Goal: Contribute content: Add original content to the website for others to see

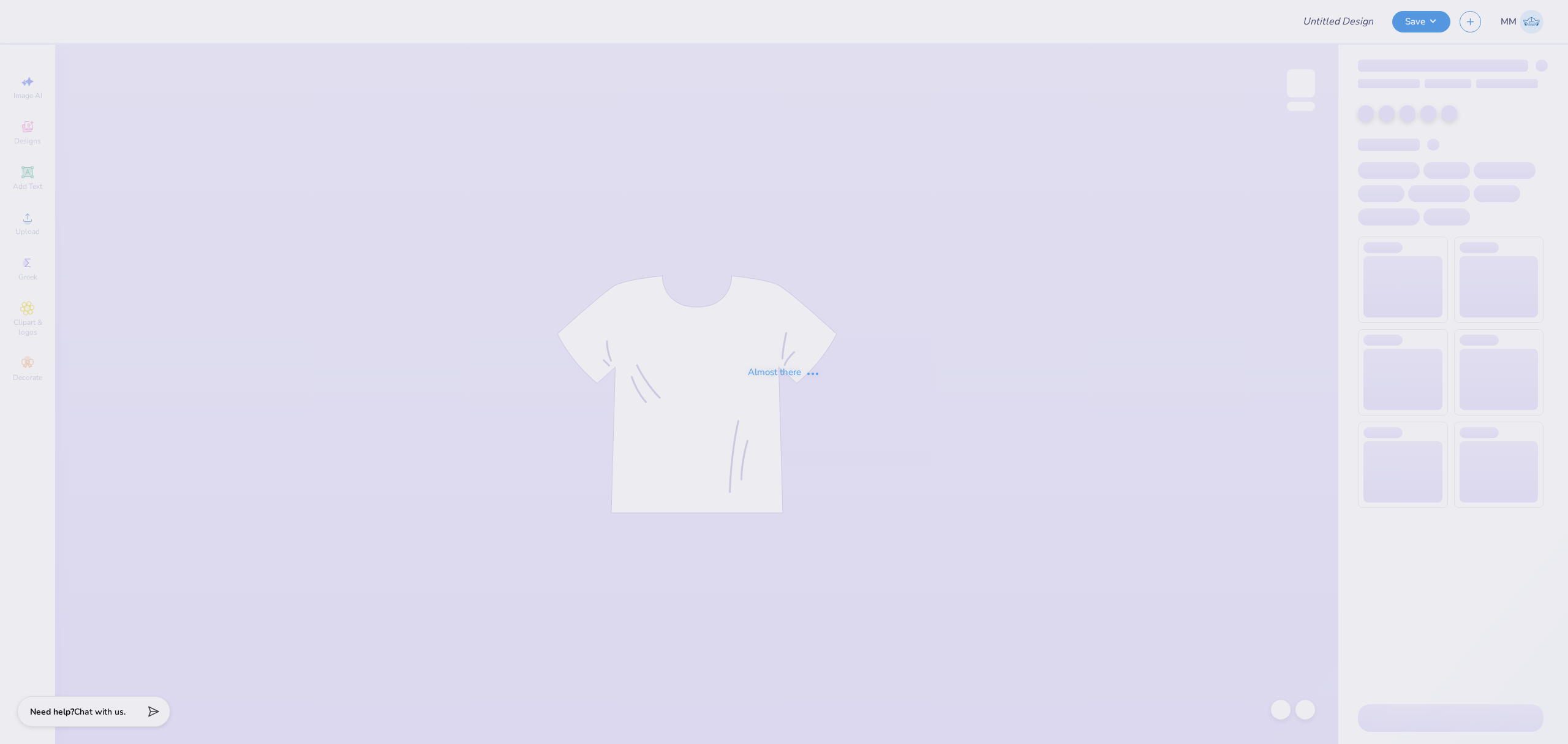
type input "Democracy Prep Design Revamp"
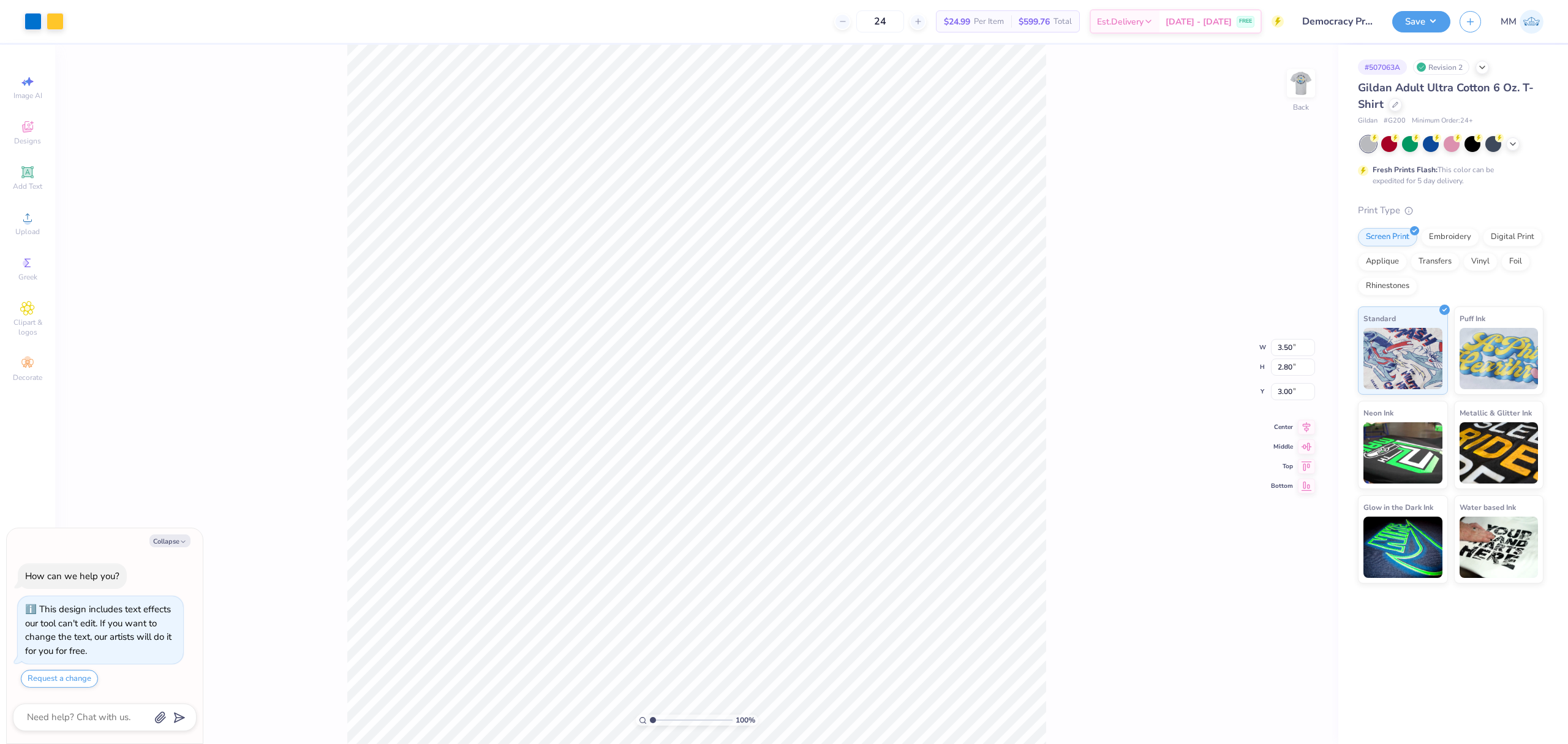
type textarea "x"
type input "7.20"
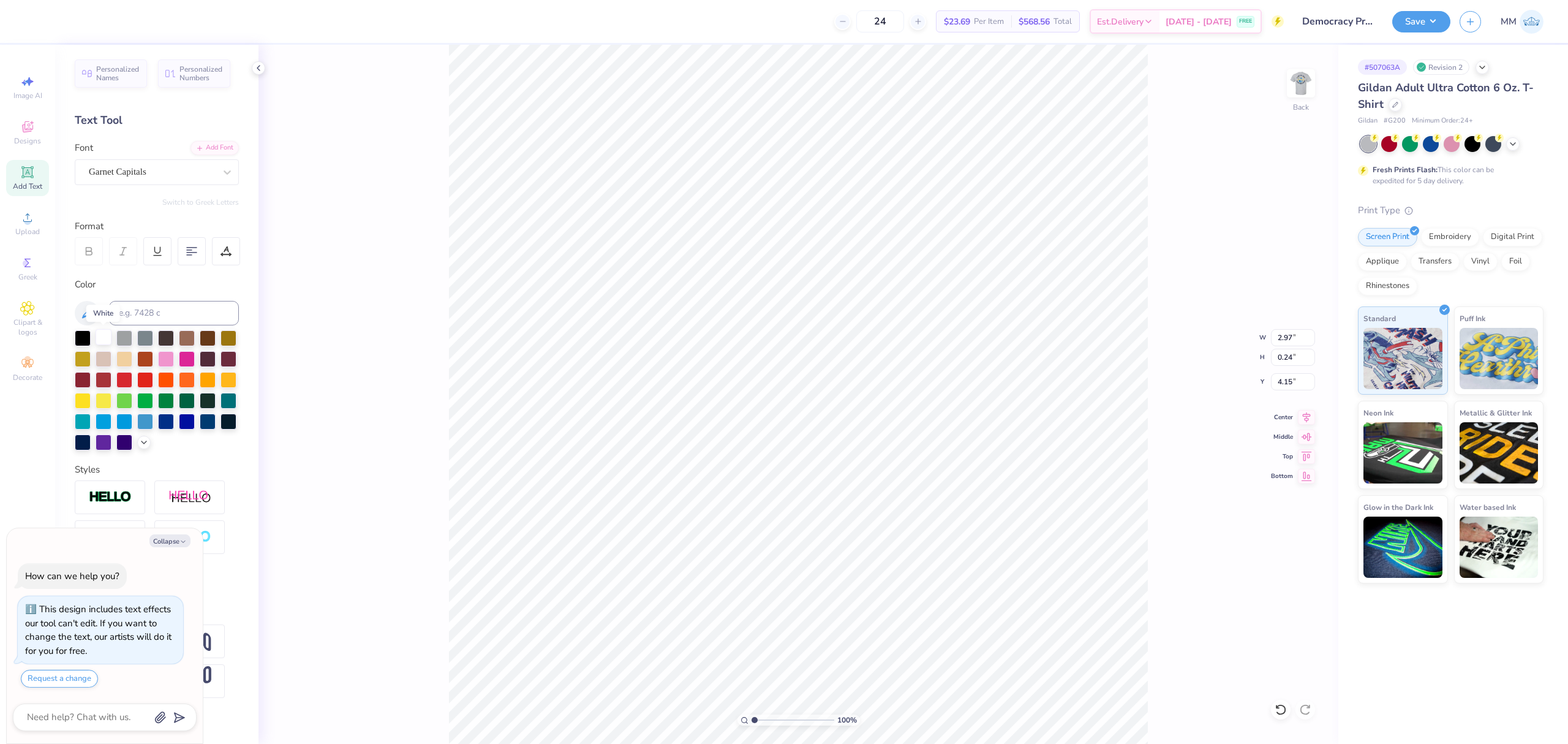
click at [105, 335] on div at bounding box center [103, 337] width 16 height 16
type textarea "x"
click at [183, 307] on input at bounding box center [174, 312] width 130 height 24
type input "451"
click at [230, 156] on div "Font Garnet Capitals" at bounding box center [156, 162] width 164 height 44
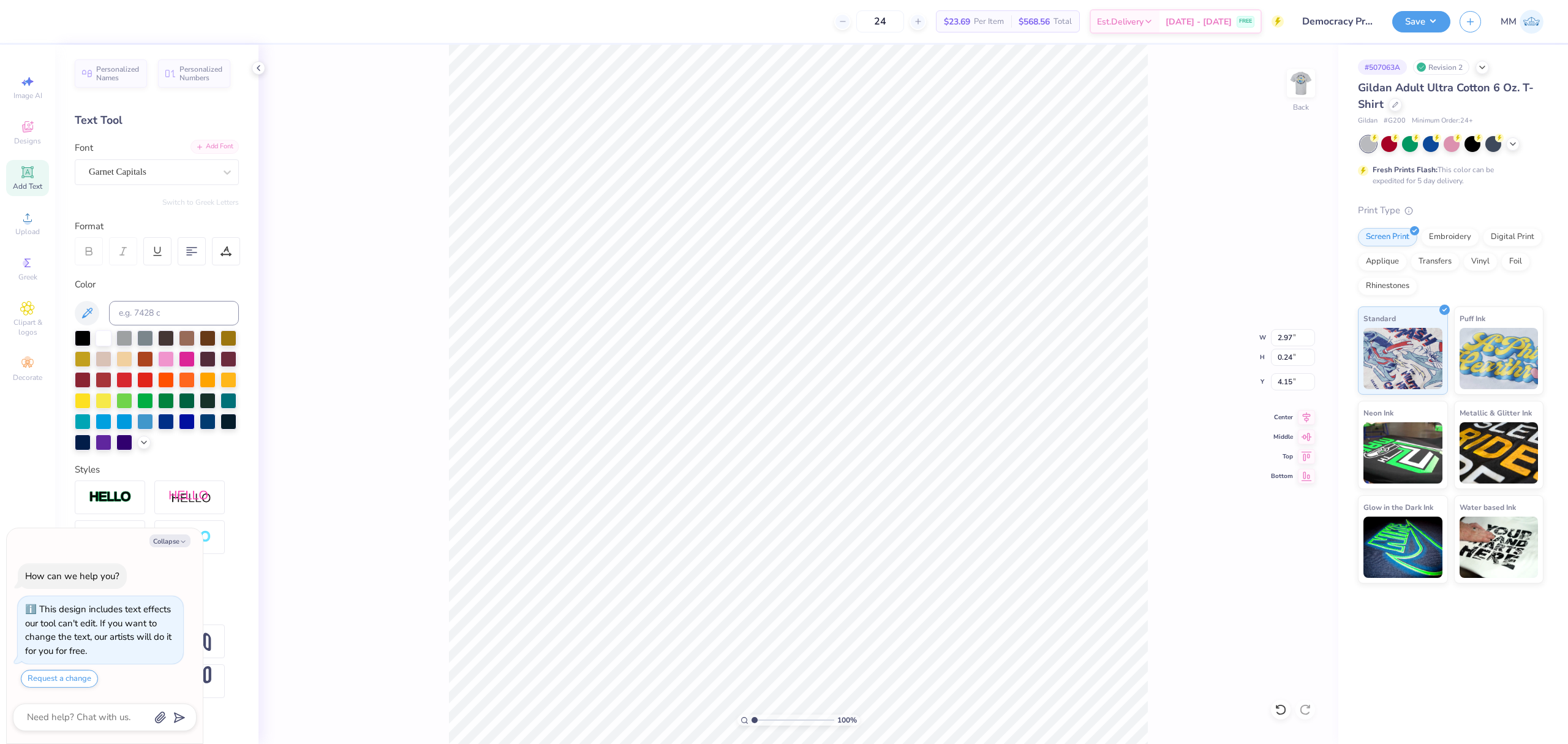
click at [231, 147] on div "Add Font" at bounding box center [215, 147] width 48 height 14
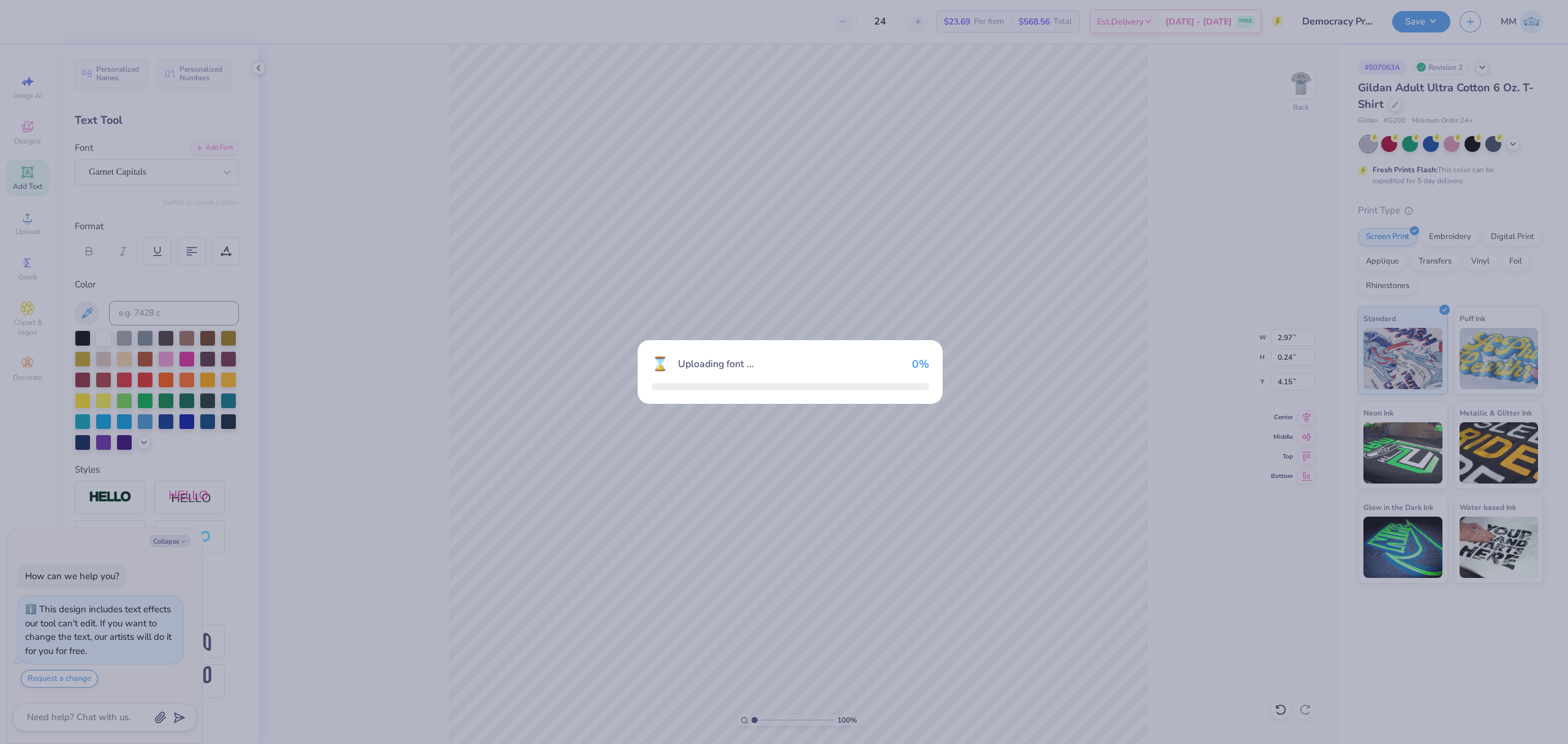
type textarea "x"
type input "1.69"
type input "0.23"
type input "4.16"
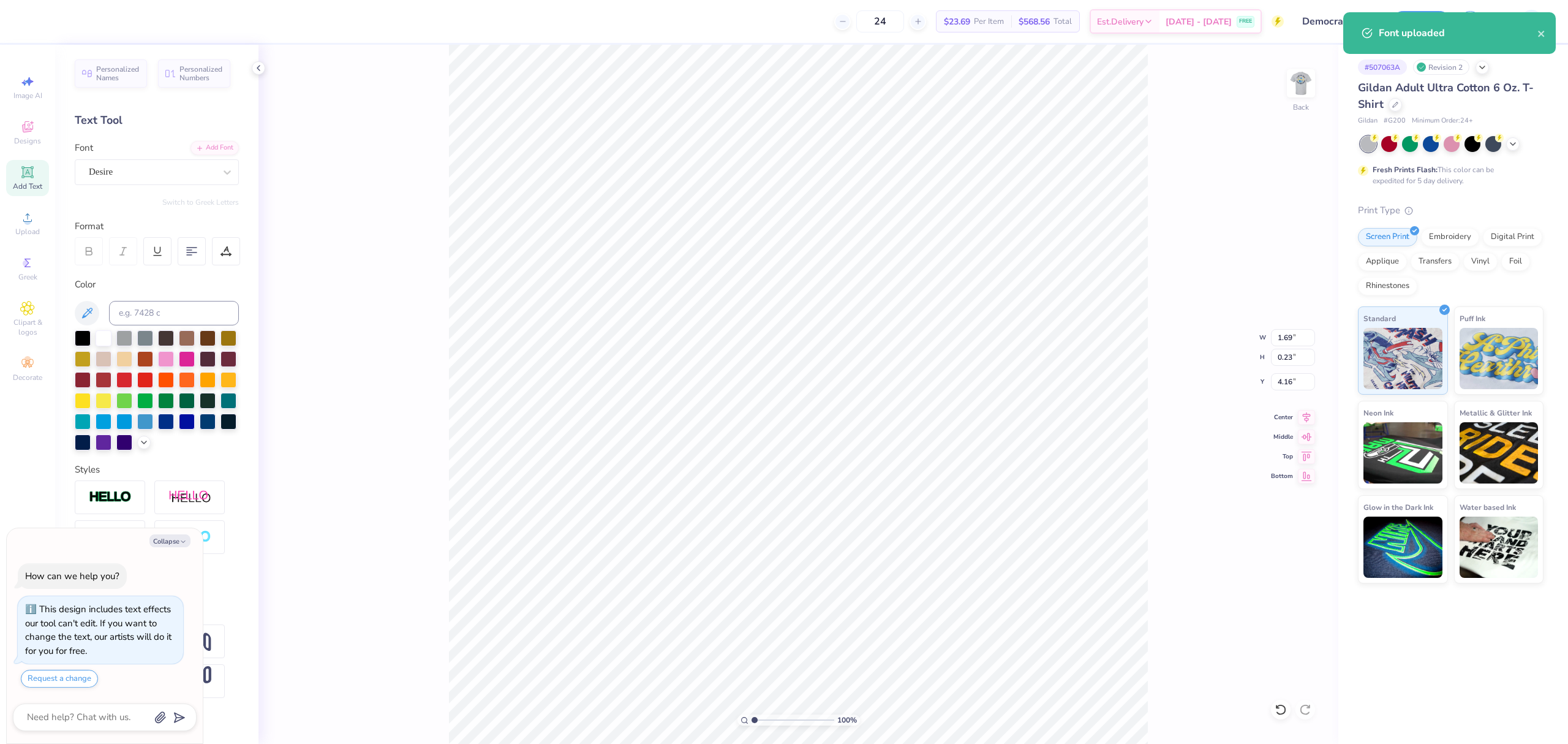
click at [163, 538] on button "Collapse" at bounding box center [170, 541] width 41 height 13
type textarea "x"
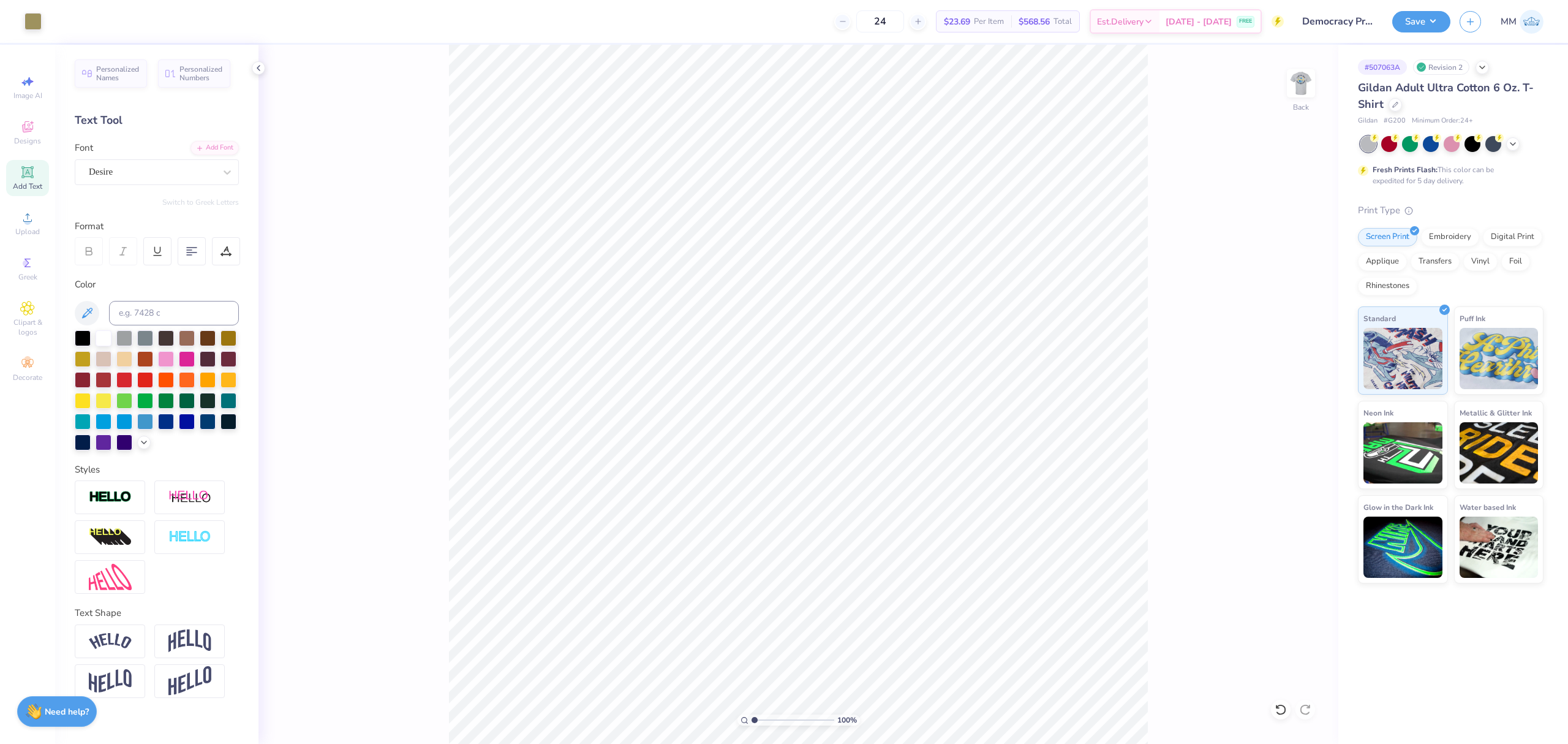
click at [762, 718] on div "100 %" at bounding box center [799, 394] width 699 height 699
drag, startPoint x: 756, startPoint y: 720, endPoint x: 773, endPoint y: 721, distance: 17.0
click at [769, 726] on input "range" at bounding box center [793, 720] width 82 height 11
drag, startPoint x: 769, startPoint y: 719, endPoint x: 667, endPoint y: 694, distance: 105.0
type input "1"
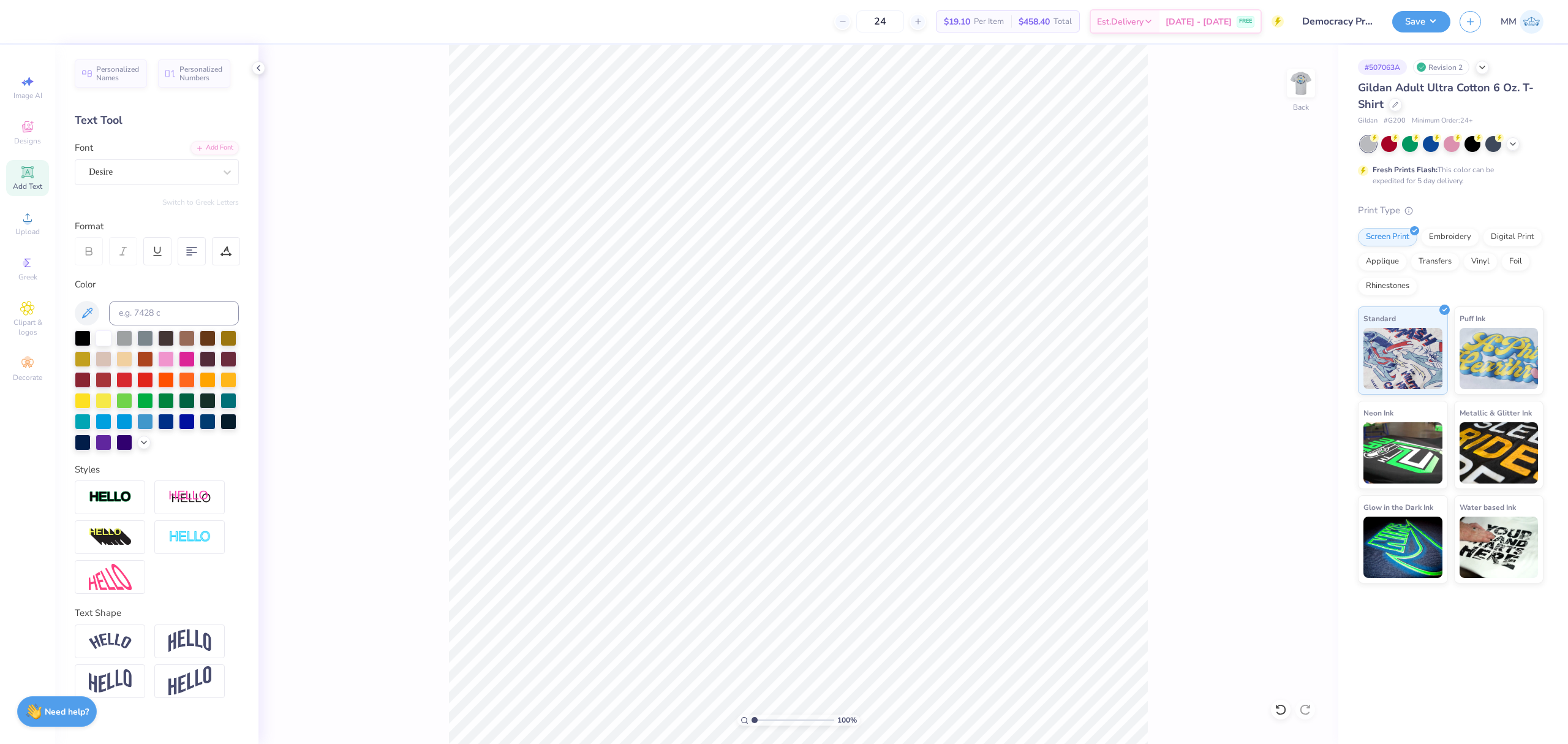
click at [752, 715] on input "range" at bounding box center [793, 720] width 82 height 11
click at [31, 228] on span "Upload" at bounding box center [27, 231] width 24 height 10
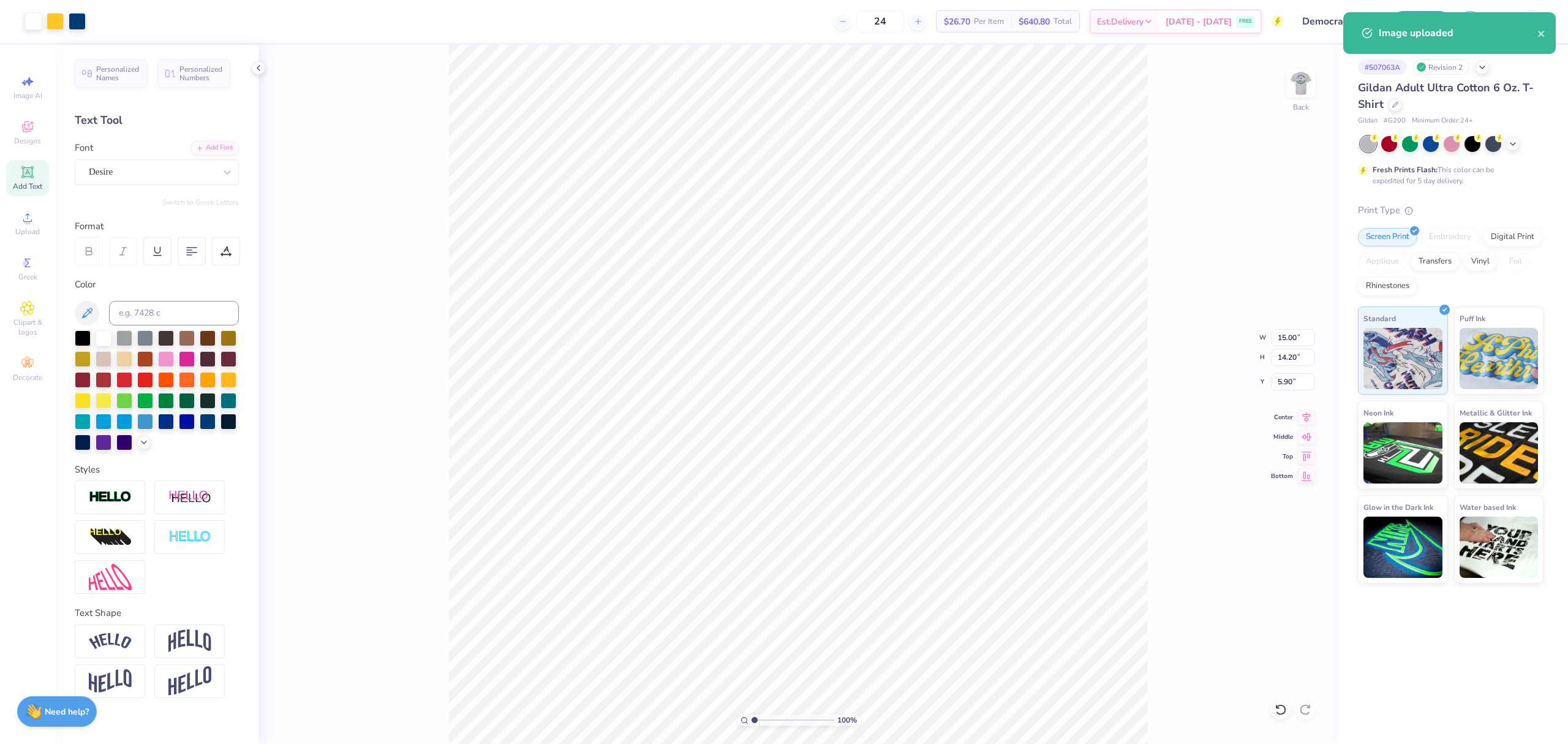
type input "9.36"
type input "8.86"
type input "8.09"
click at [1307, 420] on icon at bounding box center [1307, 416] width 8 height 10
click at [27, 185] on span "Add Text" at bounding box center [27, 186] width 29 height 10
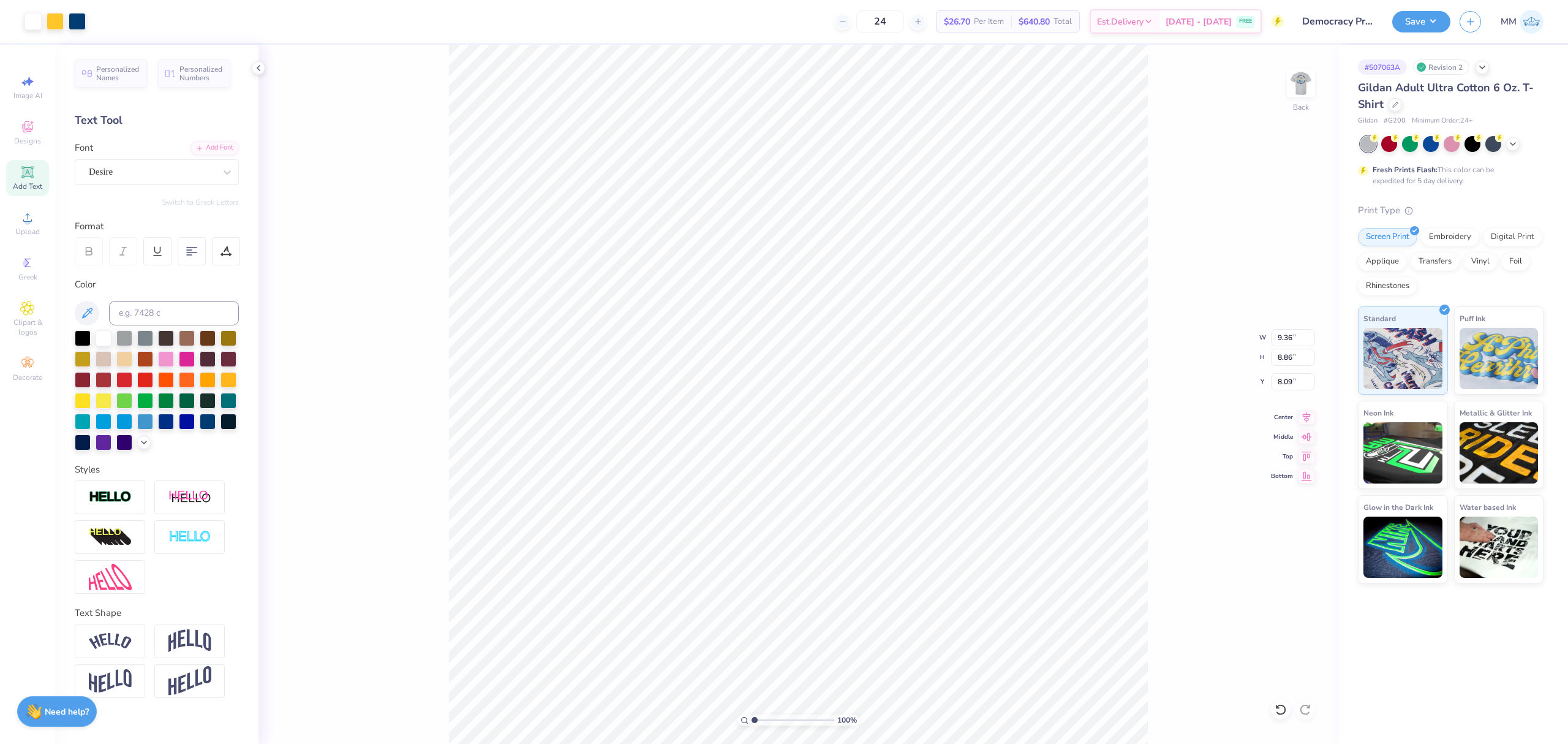
type input "5.75"
type input "1.67"
type input "12.17"
paste textarea "DEMOCRACY PREP"
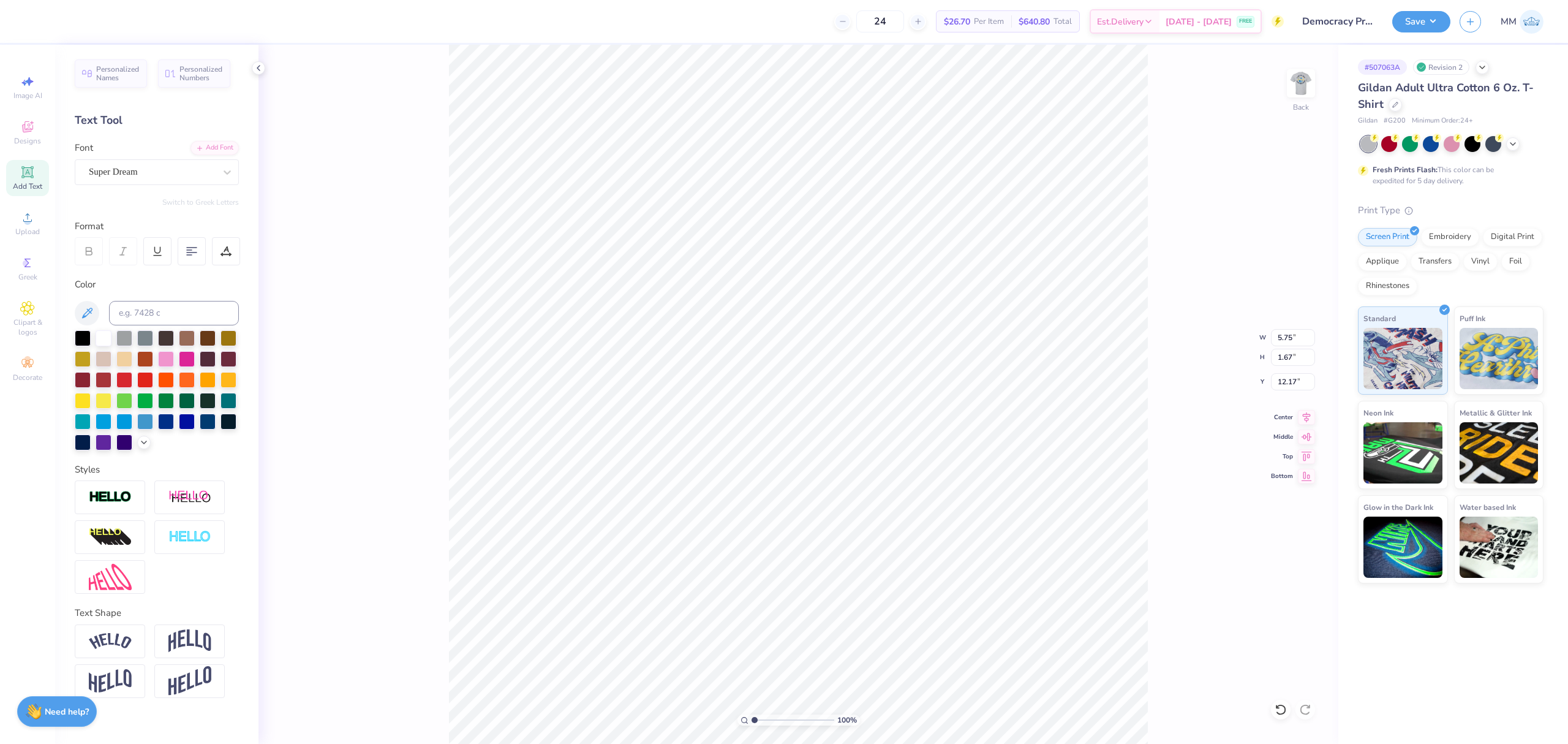
scroll to position [13, 5]
type textarea "DEMOCRACY PREP"
click at [211, 143] on div "Add Font" at bounding box center [215, 147] width 48 height 14
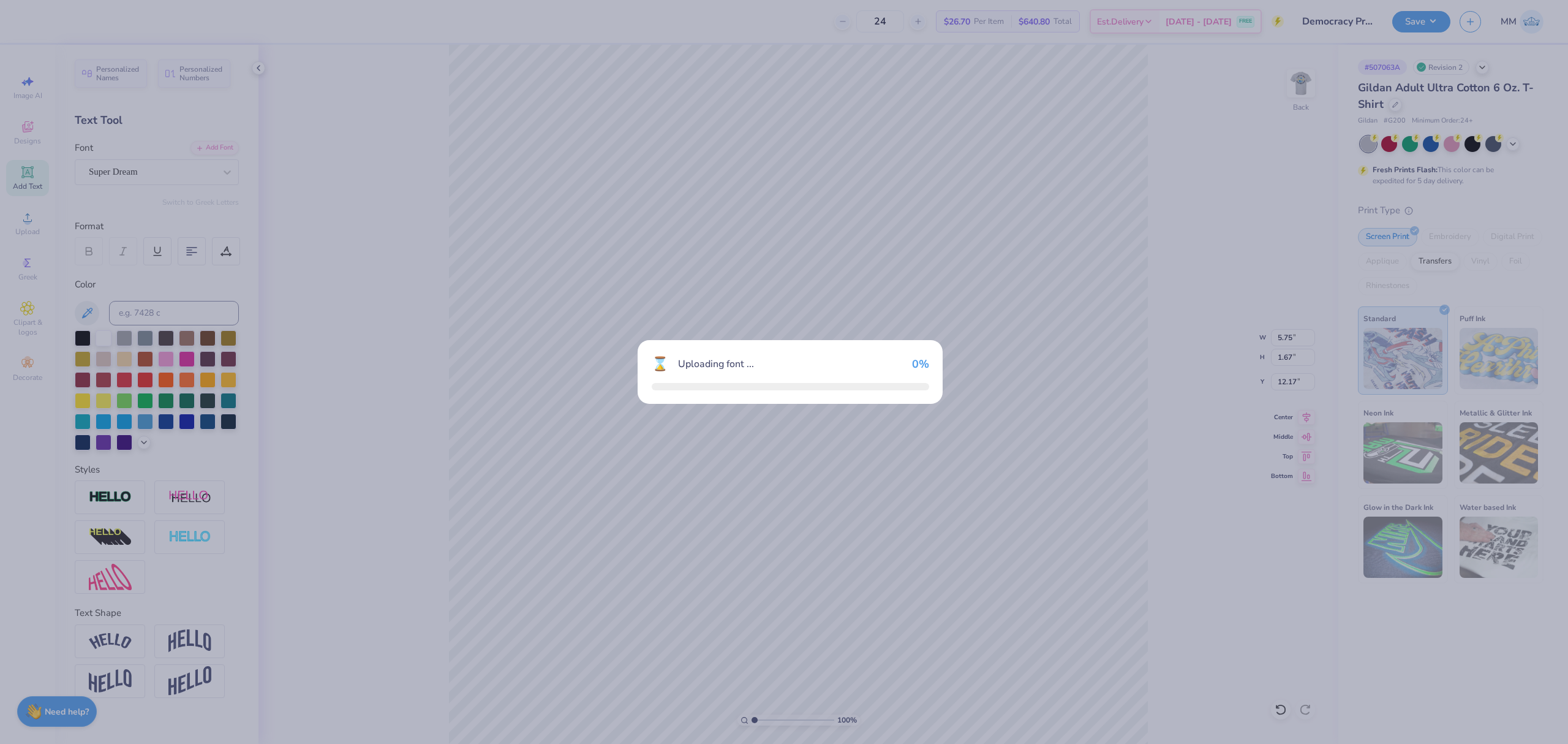
type input "15.52"
type input "1.36"
type input "12.32"
type input "12.37"
type input "1.68"
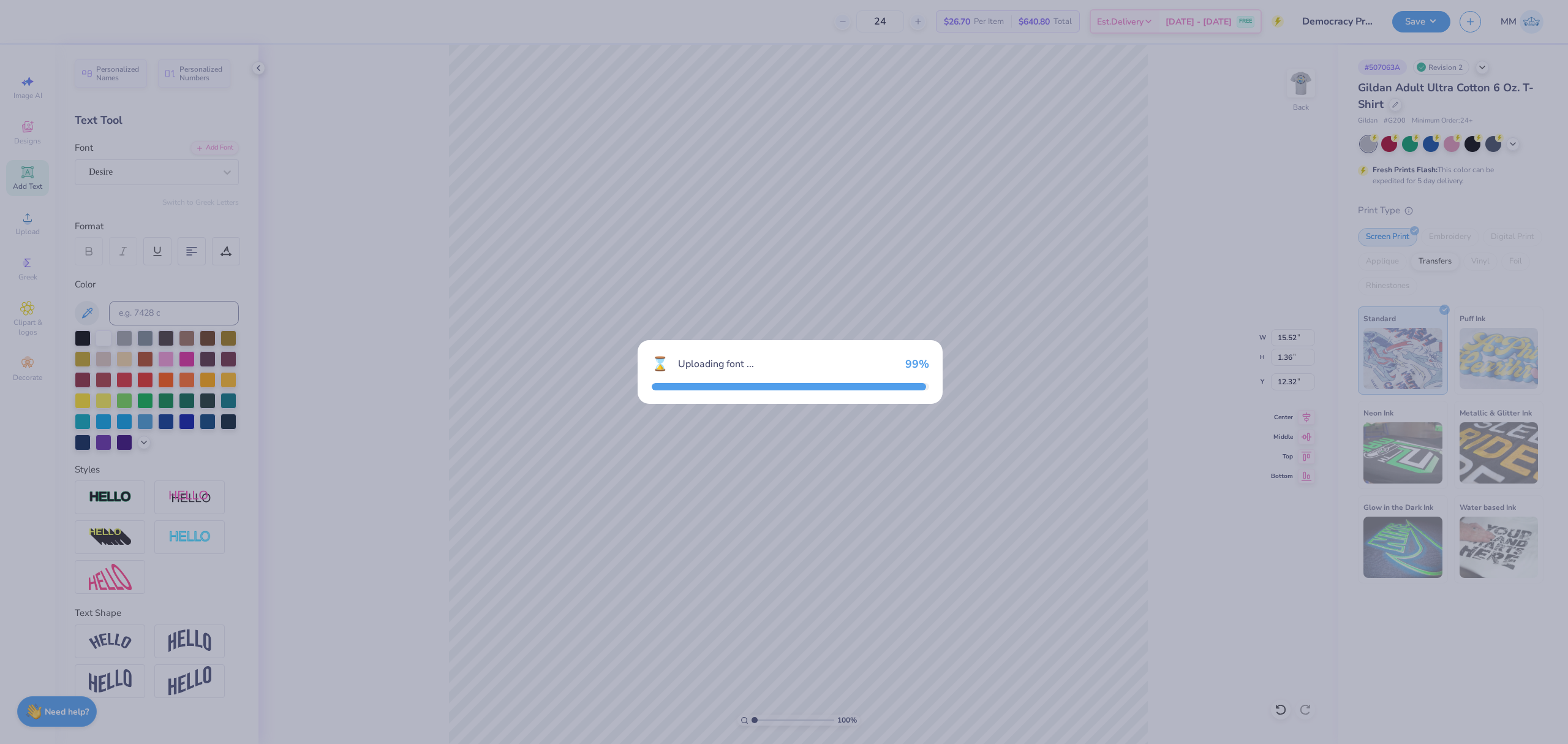
type input "12.16"
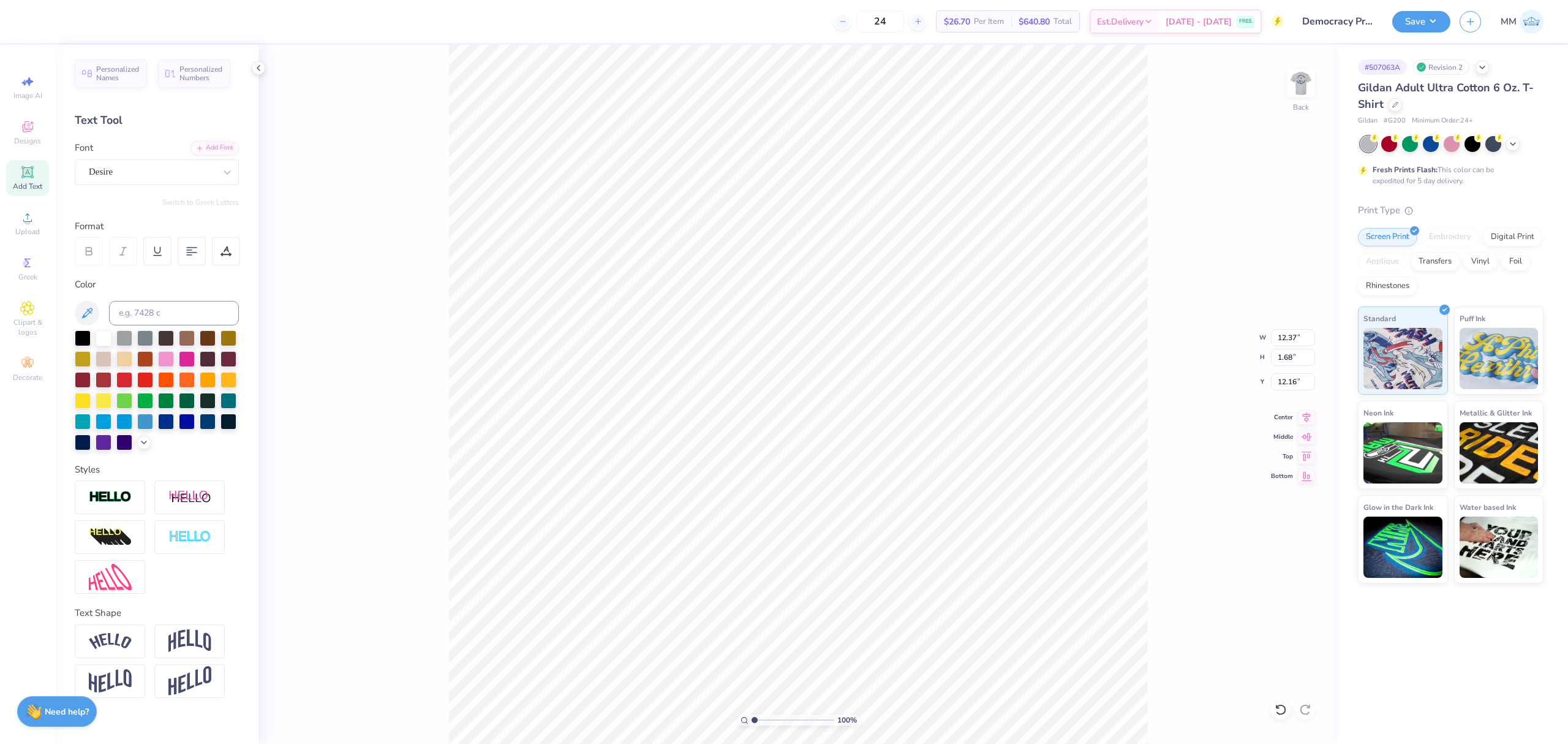
type input "9.36"
type input "8.86"
type input "8.06"
click at [1291, 336] on input "9.36" at bounding box center [1292, 337] width 44 height 17
type input "15.00"
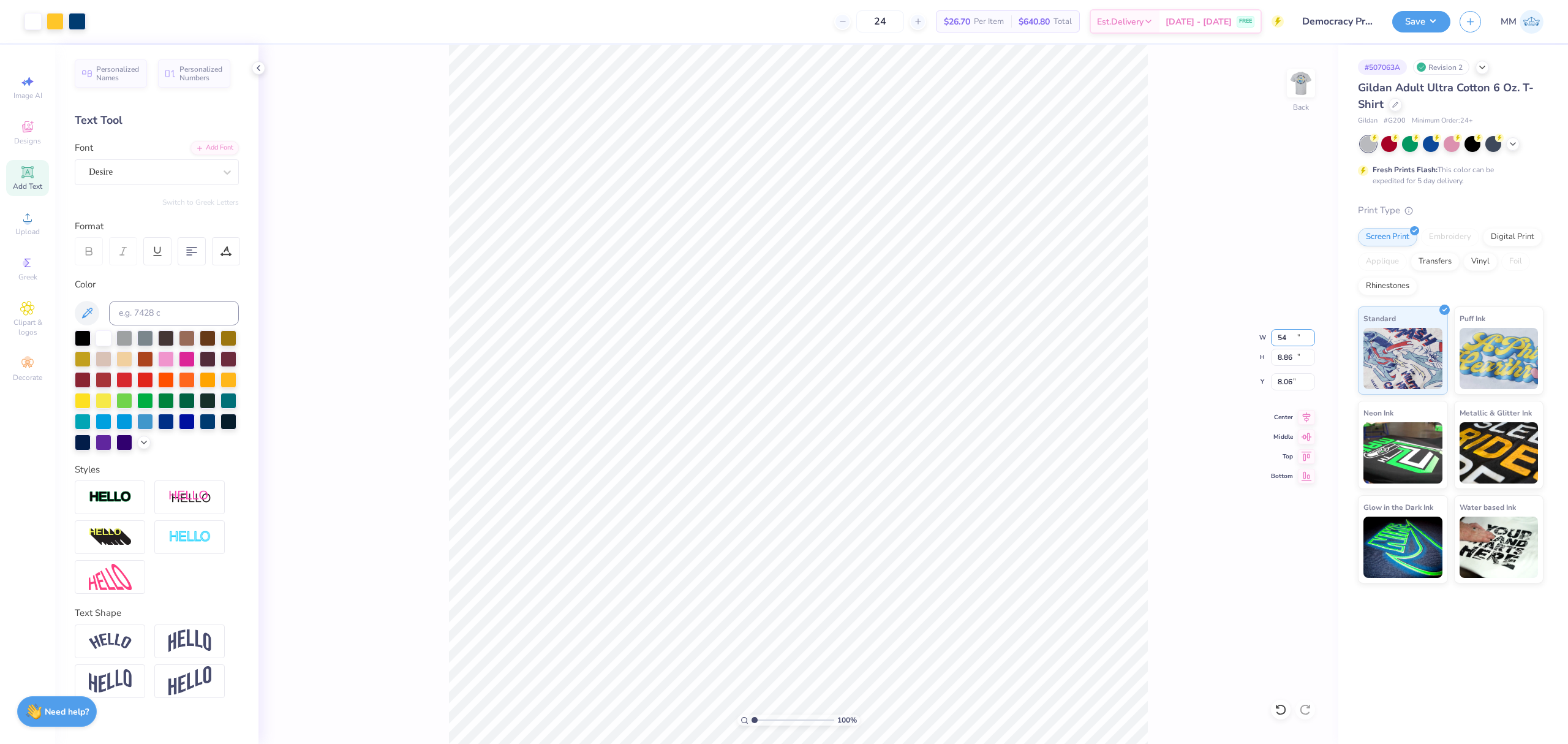
type input "14.20"
type input "5.39"
click at [1289, 333] on input "15.00" at bounding box center [1292, 337] width 44 height 17
type input "5.00"
type input "4.73"
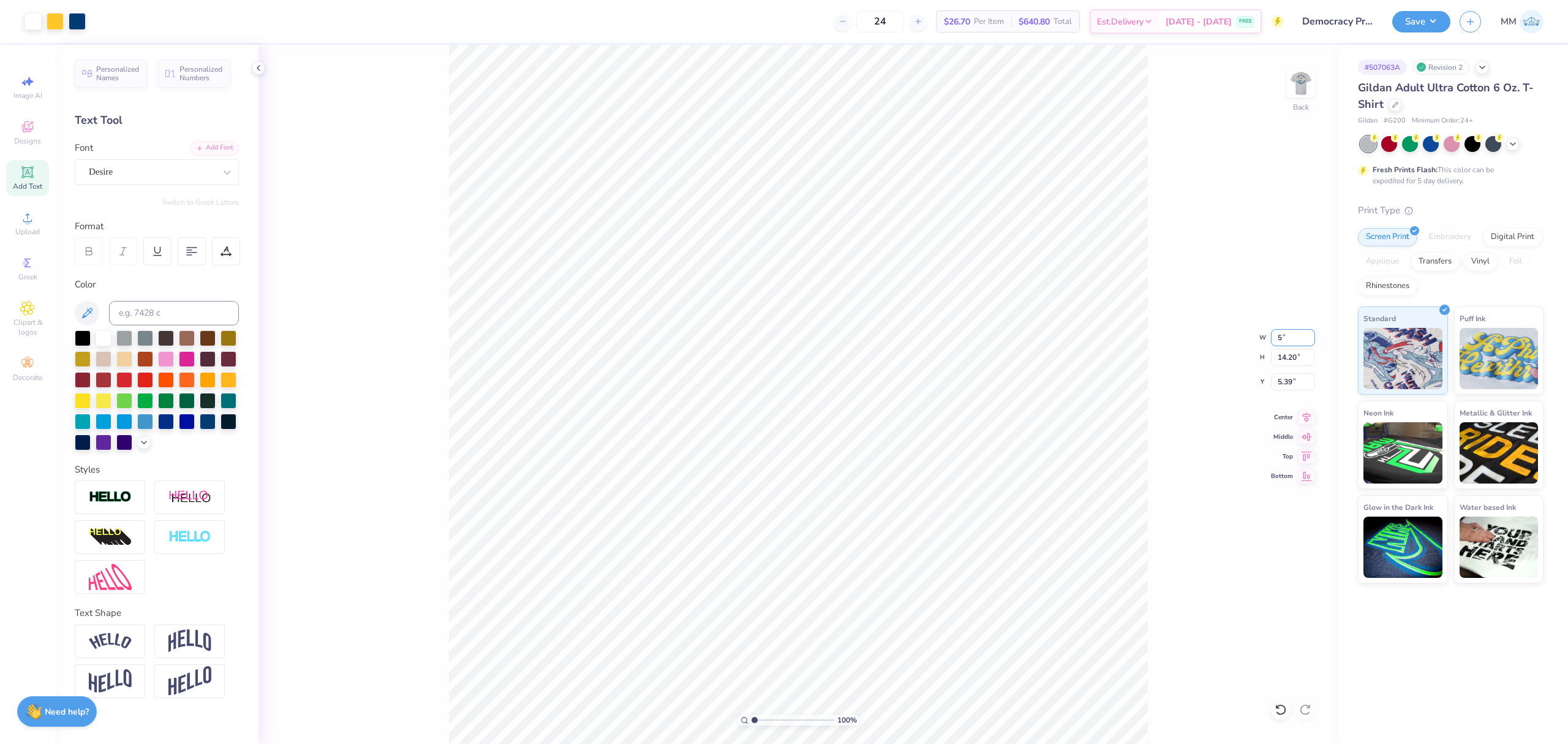
type input "10.12"
type input "12.37"
type input "1.68"
type input "12.16"
click at [1286, 337] on input "12.37" at bounding box center [1292, 337] width 44 height 17
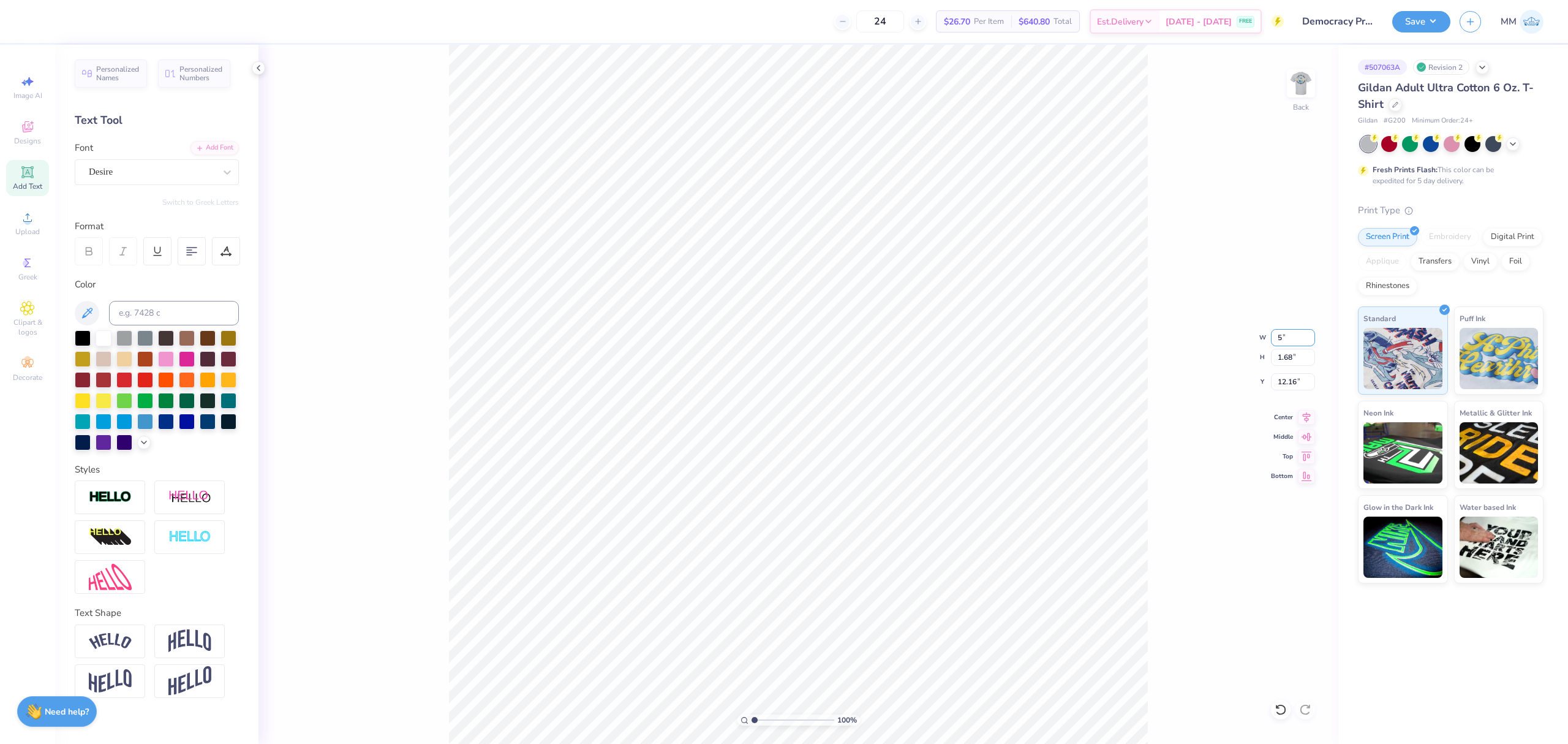
type input "5.00"
type input "0.68"
type input "12.66"
click at [1307, 419] on icon at bounding box center [1307, 416] width 8 height 10
click at [1309, 435] on icon at bounding box center [1306, 435] width 17 height 14
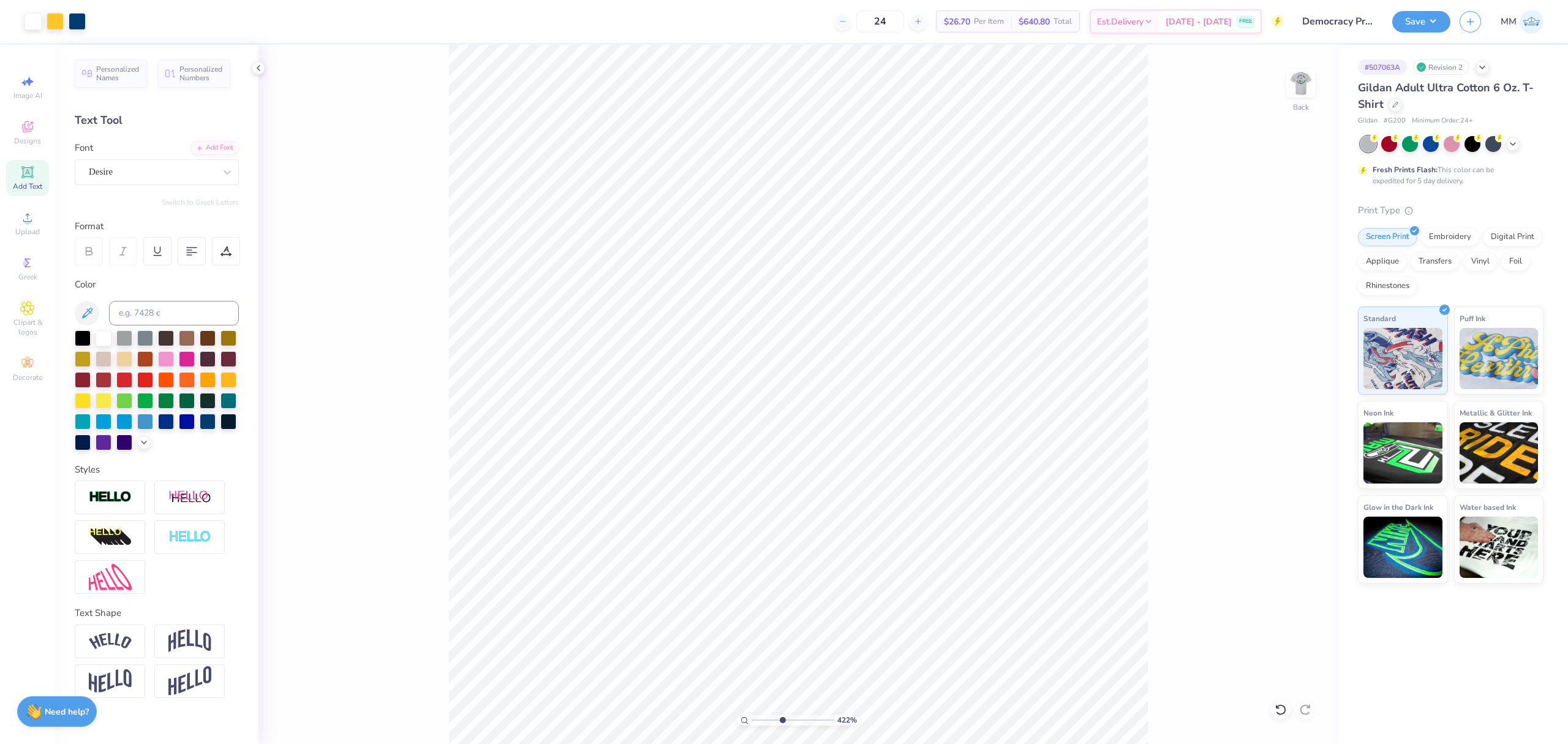
drag, startPoint x: 760, startPoint y: 724, endPoint x: 782, endPoint y: 721, distance: 22.2
click at [782, 723] on input "range" at bounding box center [793, 720] width 82 height 11
type input "4.32"
type input "11.87"
click at [1305, 411] on icon at bounding box center [1306, 415] width 17 height 14
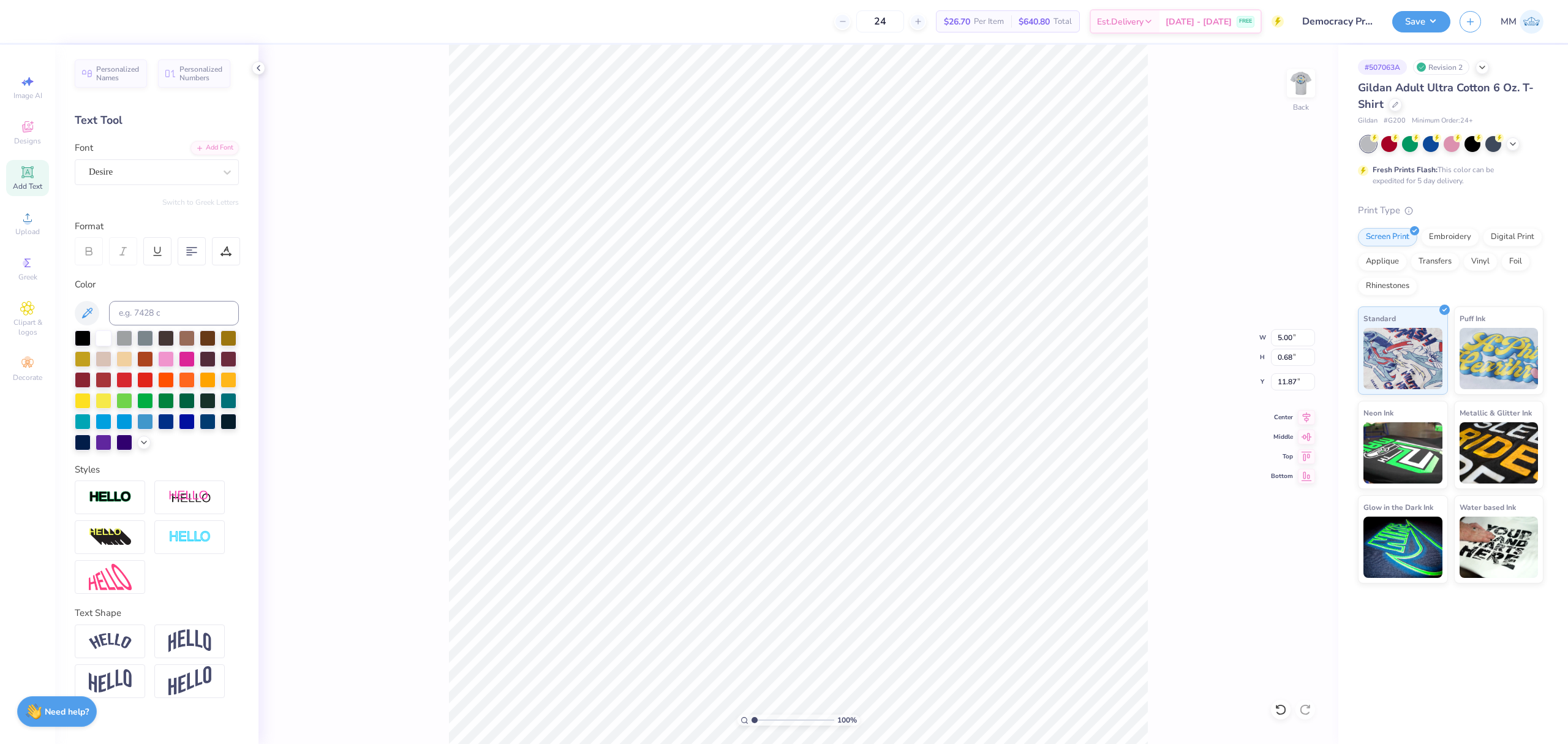
drag, startPoint x: 780, startPoint y: 718, endPoint x: 714, endPoint y: 709, distance: 66.6
type input "1"
click at [752, 715] on input "range" at bounding box center [793, 720] width 82 height 11
type input "4.73"
type input "10.12"
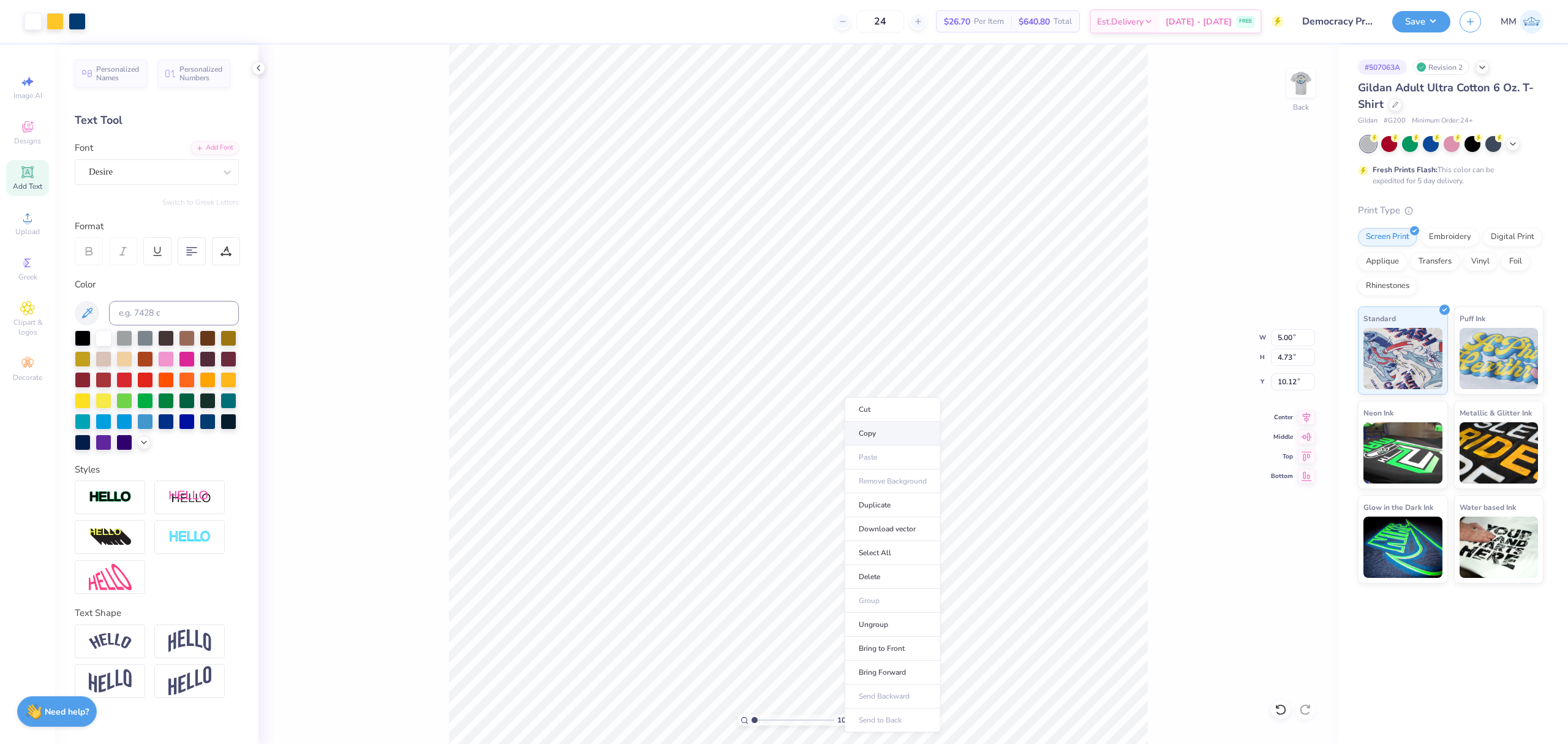
click at [876, 430] on li "Copy" at bounding box center [892, 434] width 96 height 24
drag, startPoint x: 761, startPoint y: 720, endPoint x: 780, endPoint y: 717, distance: 19.2
click at [780, 719] on input "range" at bounding box center [793, 720] width 82 height 11
click at [875, 437] on li "Copy" at bounding box center [898, 439] width 96 height 24
drag, startPoint x: 743, startPoint y: 716, endPoint x: 763, endPoint y: 723, distance: 21.2
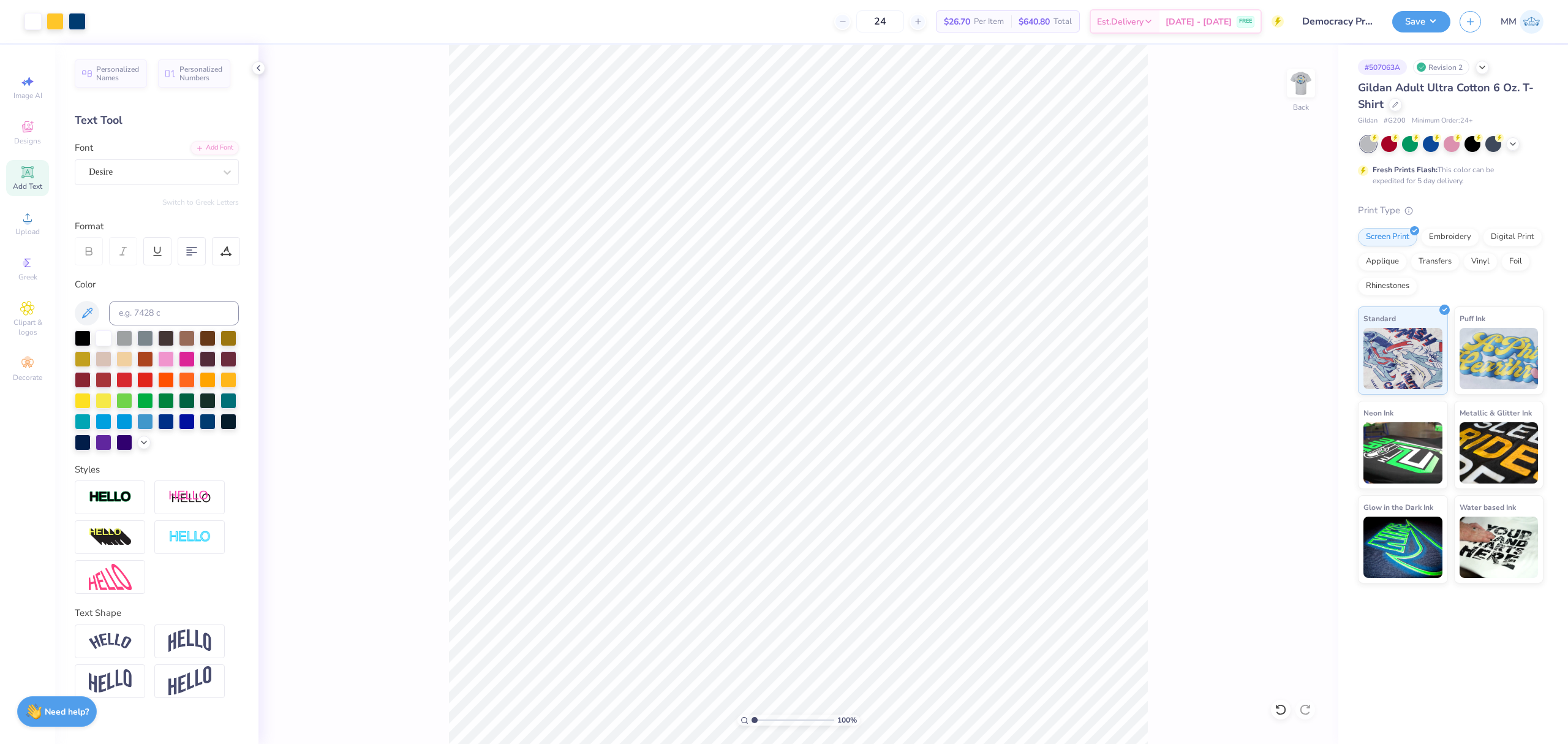
click at [763, 723] on div "100 %" at bounding box center [798, 720] width 122 height 11
type input "1"
drag, startPoint x: 759, startPoint y: 717, endPoint x: 727, endPoint y: 718, distance: 32.0
click at [752, 718] on input "range" at bounding box center [793, 720] width 82 height 11
click at [170, 302] on input at bounding box center [174, 312] width 130 height 24
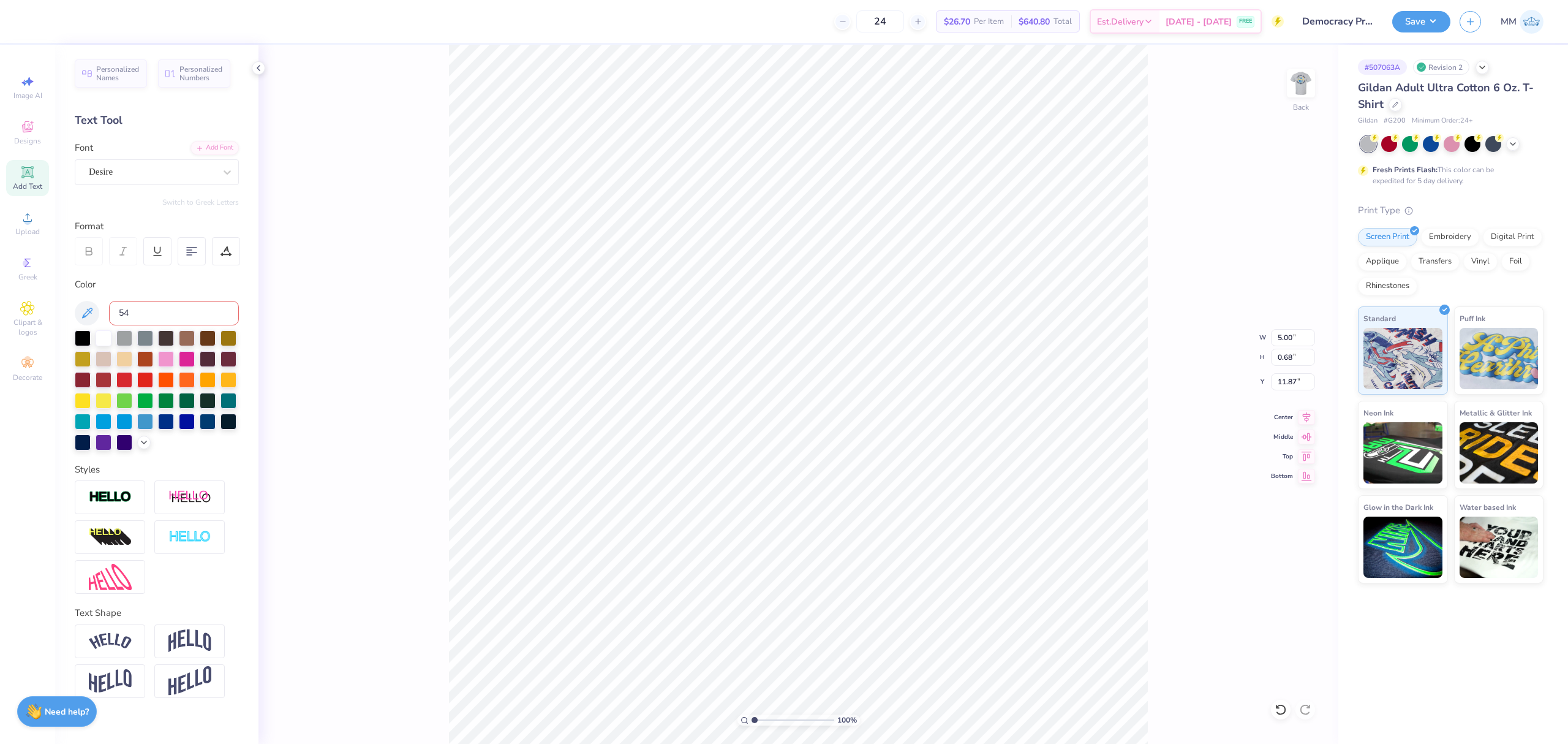
type input "541"
click at [1288, 338] on input "5.00" at bounding box center [1292, 337] width 44 height 17
type input "3.50"
type input "3.31"
click at [1288, 385] on input "3.64" at bounding box center [1292, 382] width 44 height 17
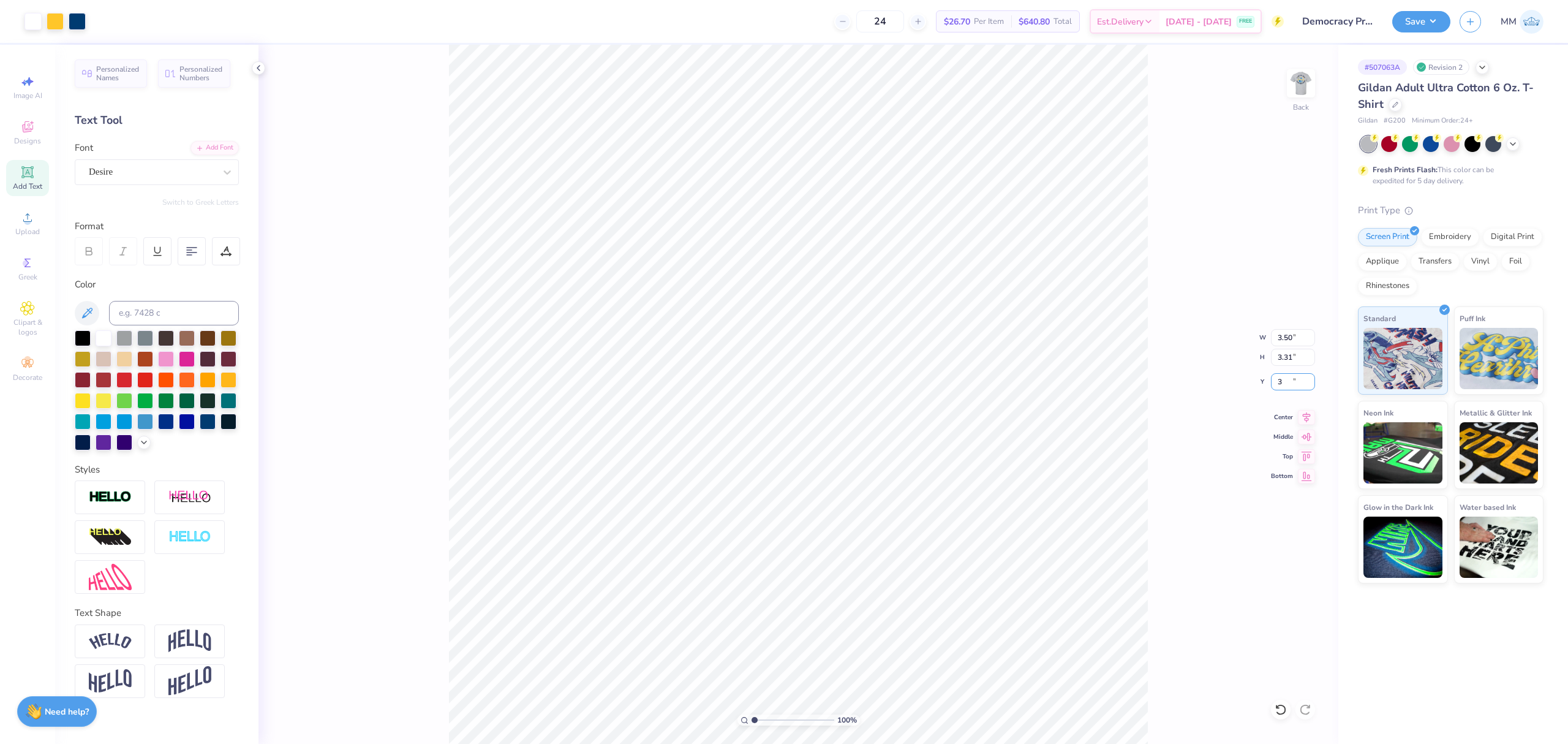
type input "3.00"
click at [1298, 86] on img at bounding box center [1300, 83] width 24 height 24
click at [26, 211] on icon at bounding box center [27, 217] width 14 height 14
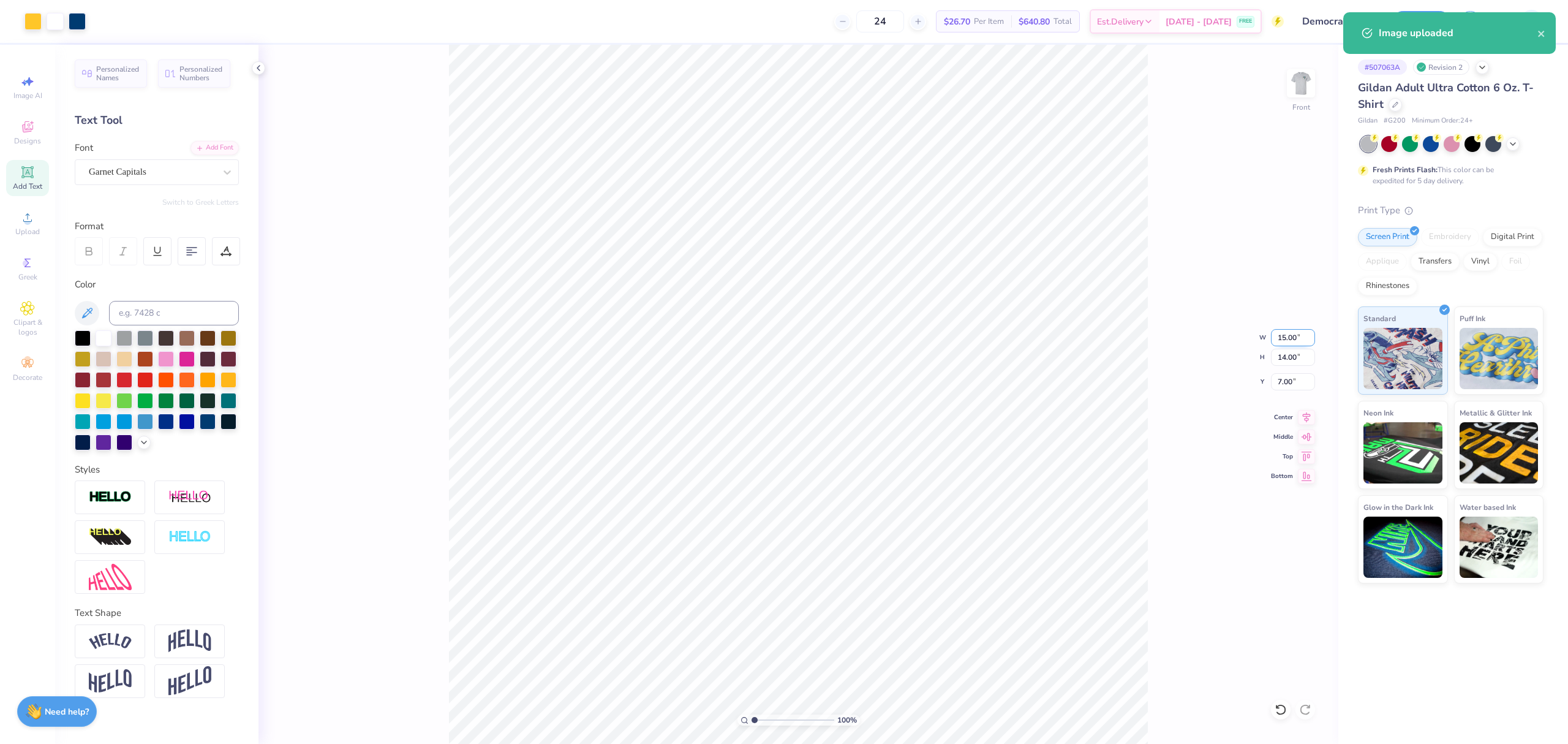
click at [1307, 337] on input "15.00" at bounding box center [1292, 337] width 44 height 17
type input "11.00"
type input "10.27"
click at [1283, 385] on input "8.87" at bounding box center [1292, 382] width 44 height 17
type input "3.00"
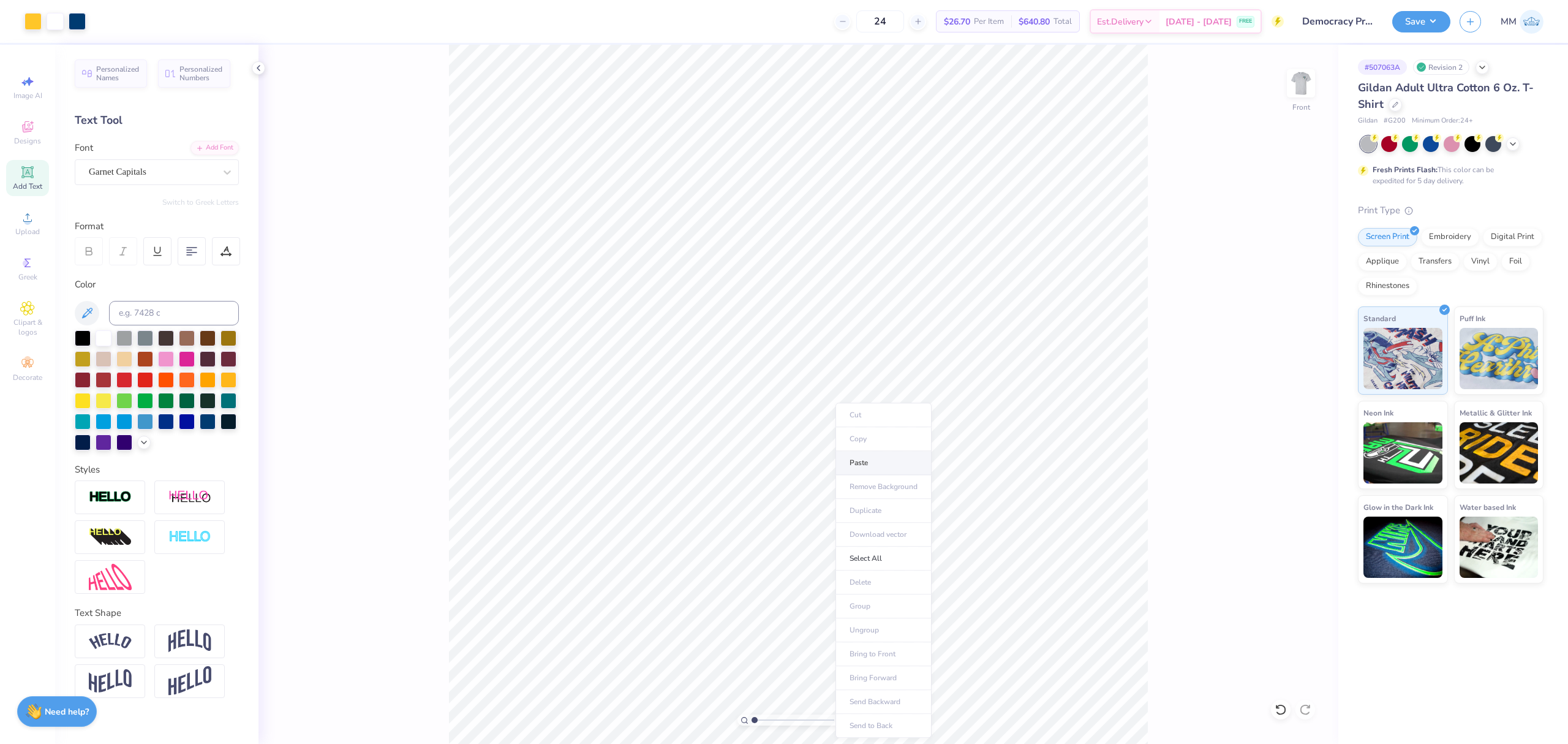
click at [862, 458] on li "Paste" at bounding box center [883, 463] width 96 height 24
click at [1285, 335] on input "4.99" at bounding box center [1292, 337] width 44 height 17
type input "11.00"
type input "1.49"
click at [1309, 413] on icon at bounding box center [1307, 416] width 8 height 10
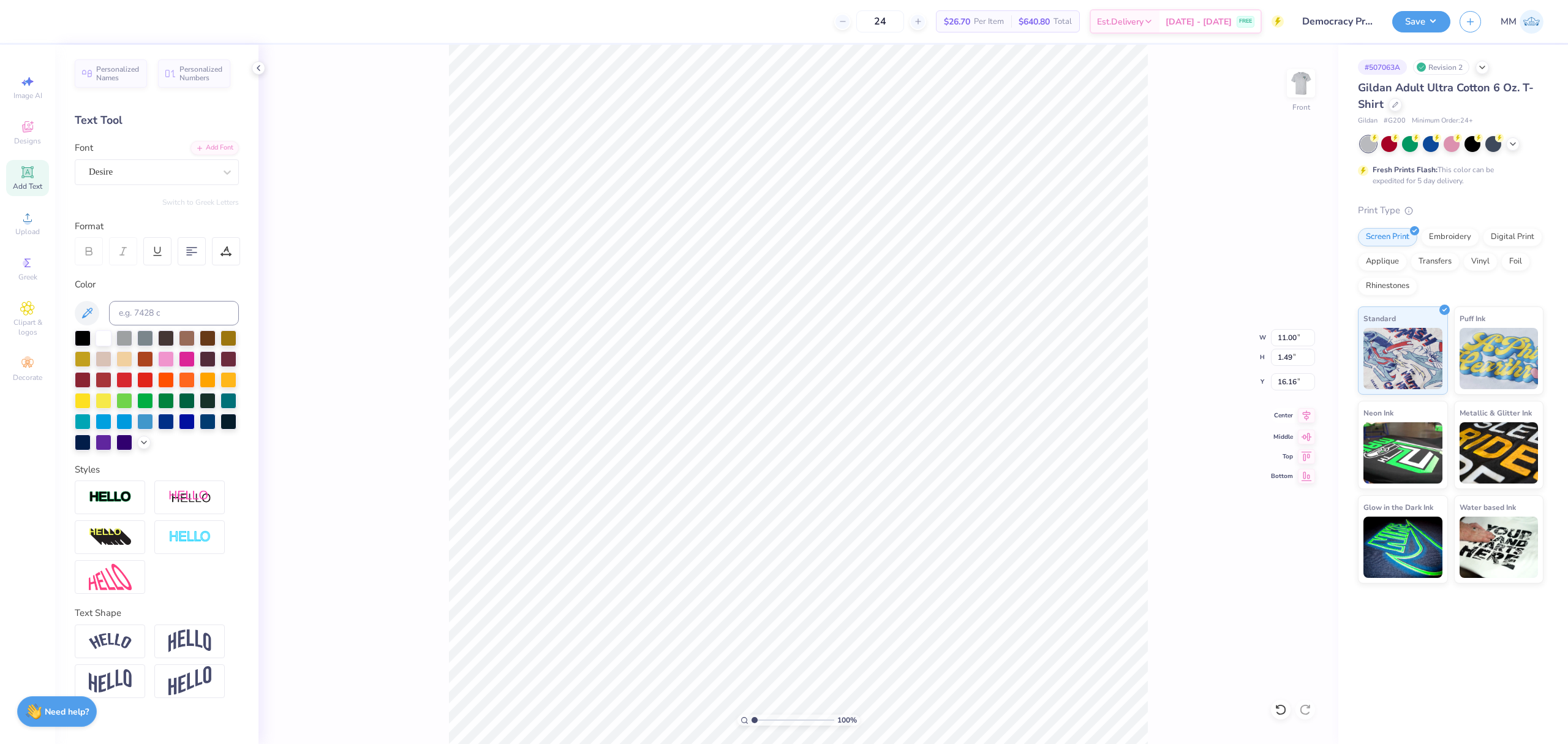
type input "7.39"
type input "5.68"
type input "0.77"
type input "8.11"
click at [175, 309] on input at bounding box center [174, 312] width 130 height 24
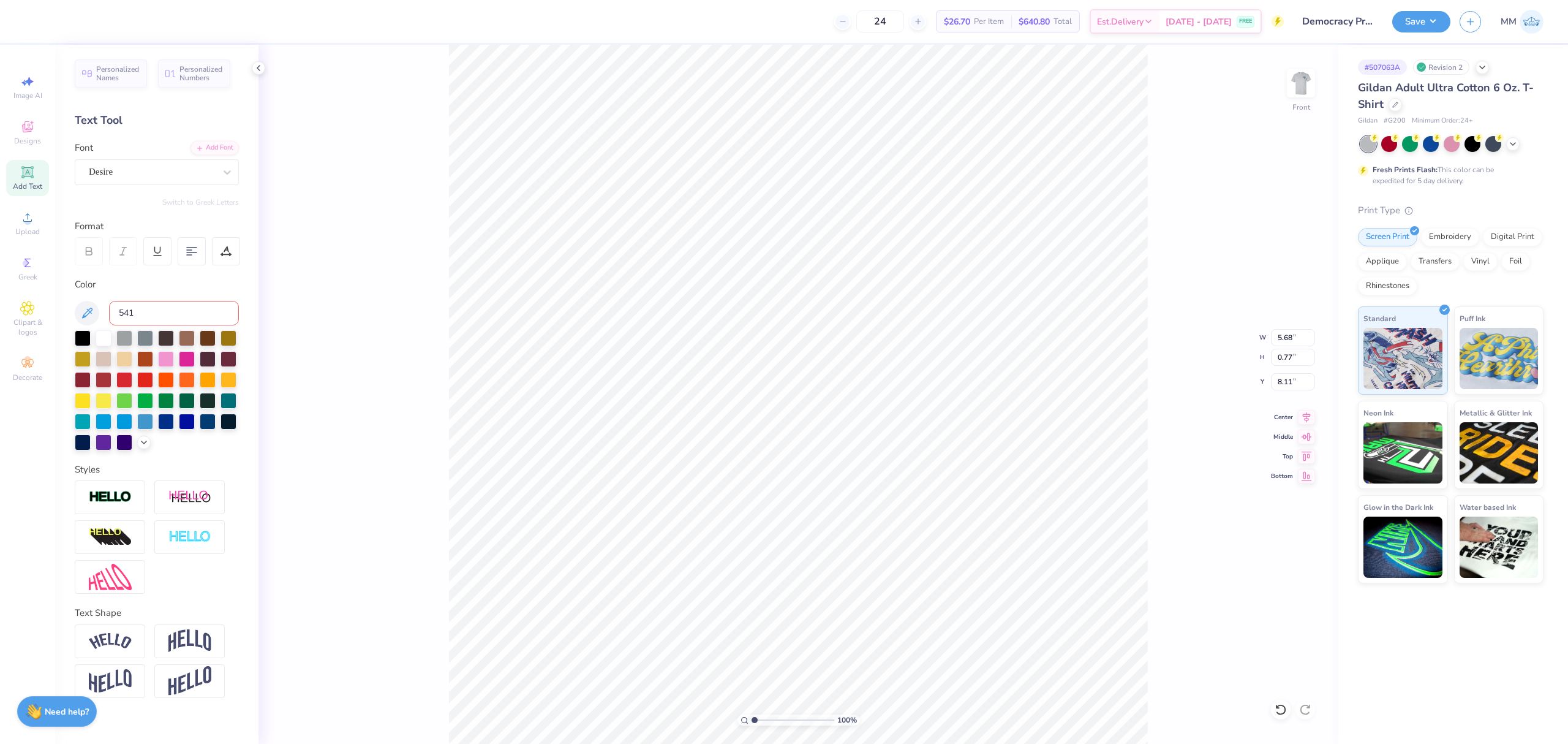
type input "541"
type input "2.03"
click at [763, 721] on input "range" at bounding box center [793, 720] width 82 height 11
click at [160, 311] on input "541" at bounding box center [174, 312] width 130 height 24
type input "7.55"
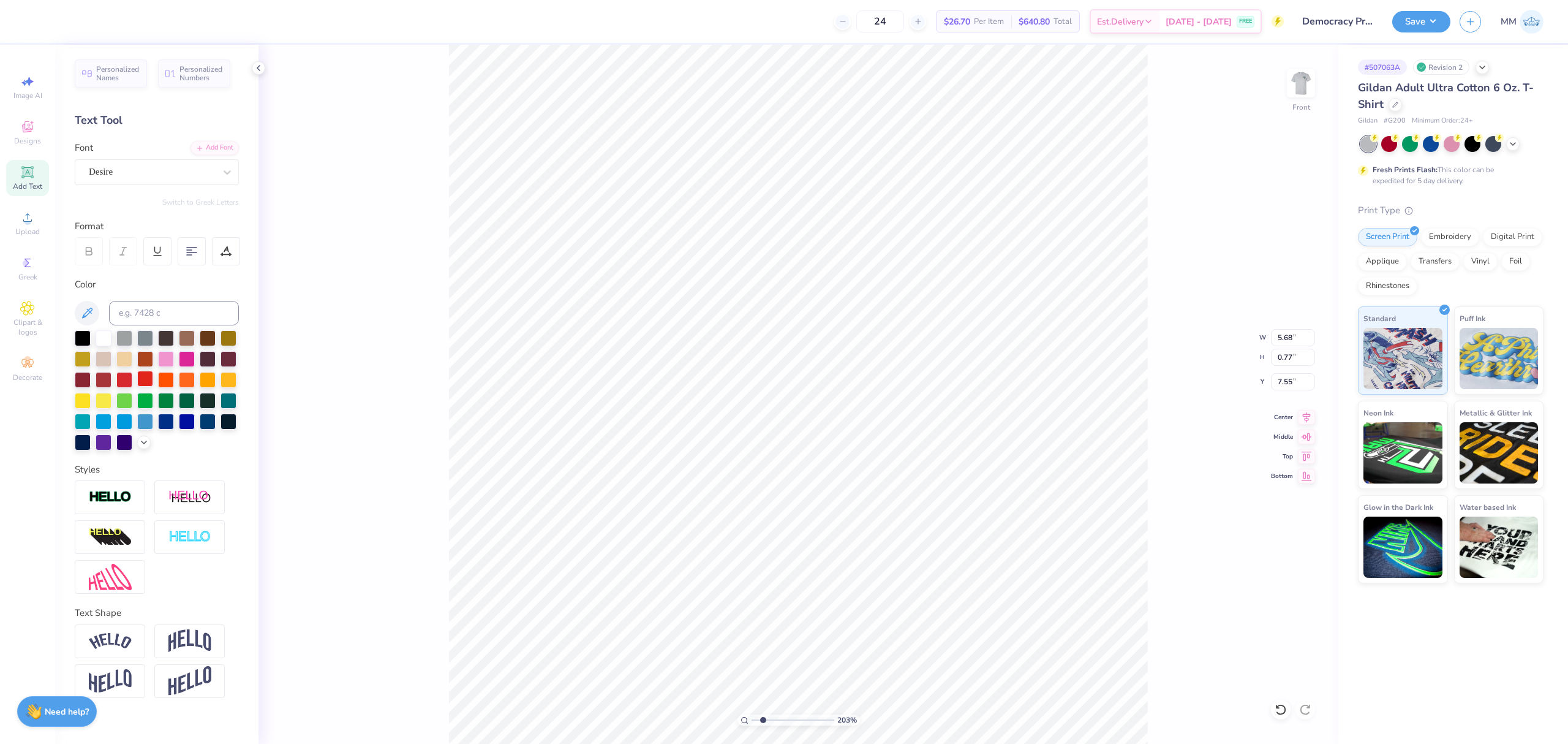
type input "7.19"
type input "0.98"
type input "7.44"
type input "2.73"
click at [768, 722] on input "range" at bounding box center [793, 720] width 82 height 11
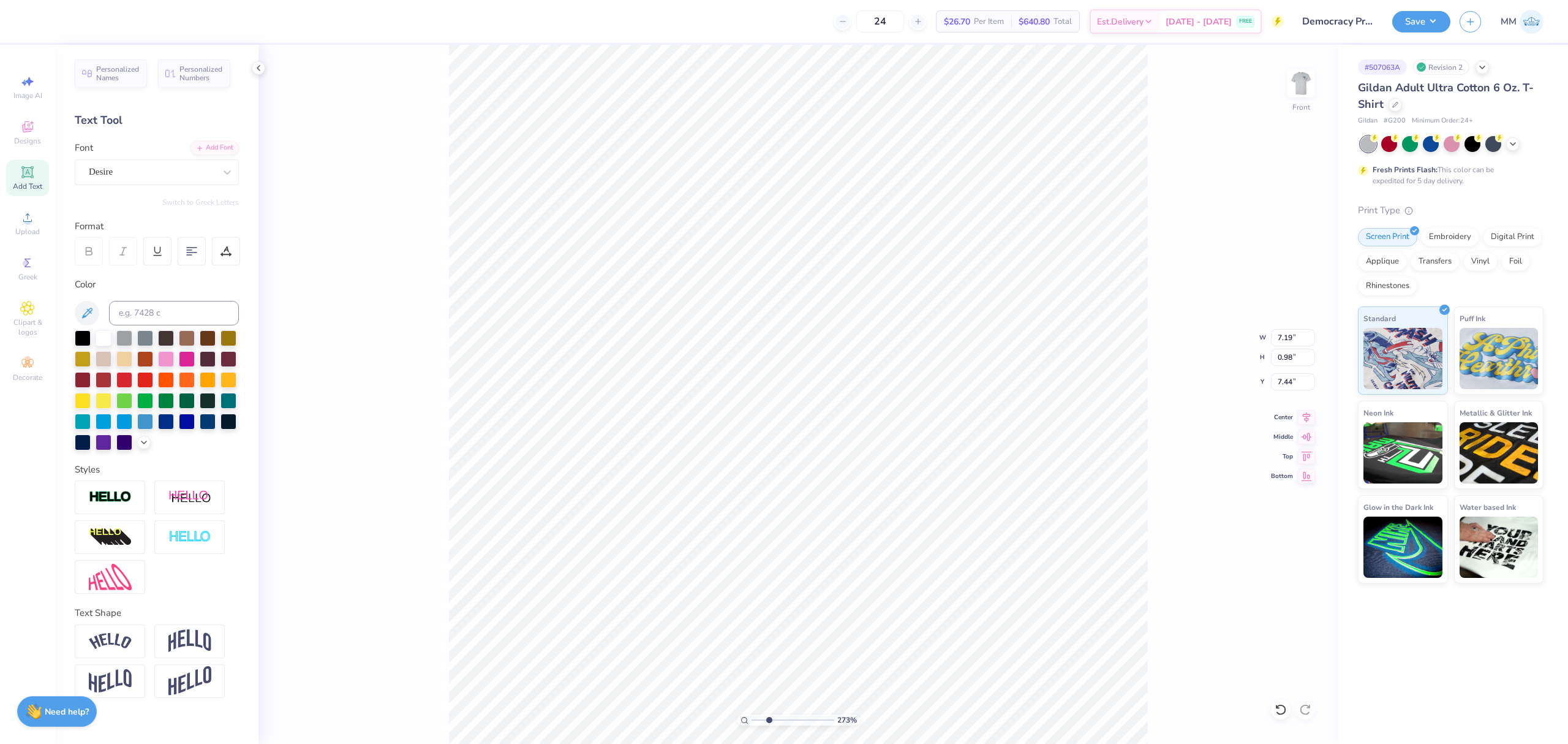
type input "7.45"
type input "7.29"
type input "0.99"
type input "7.44"
click at [1309, 417] on icon at bounding box center [1306, 415] width 17 height 14
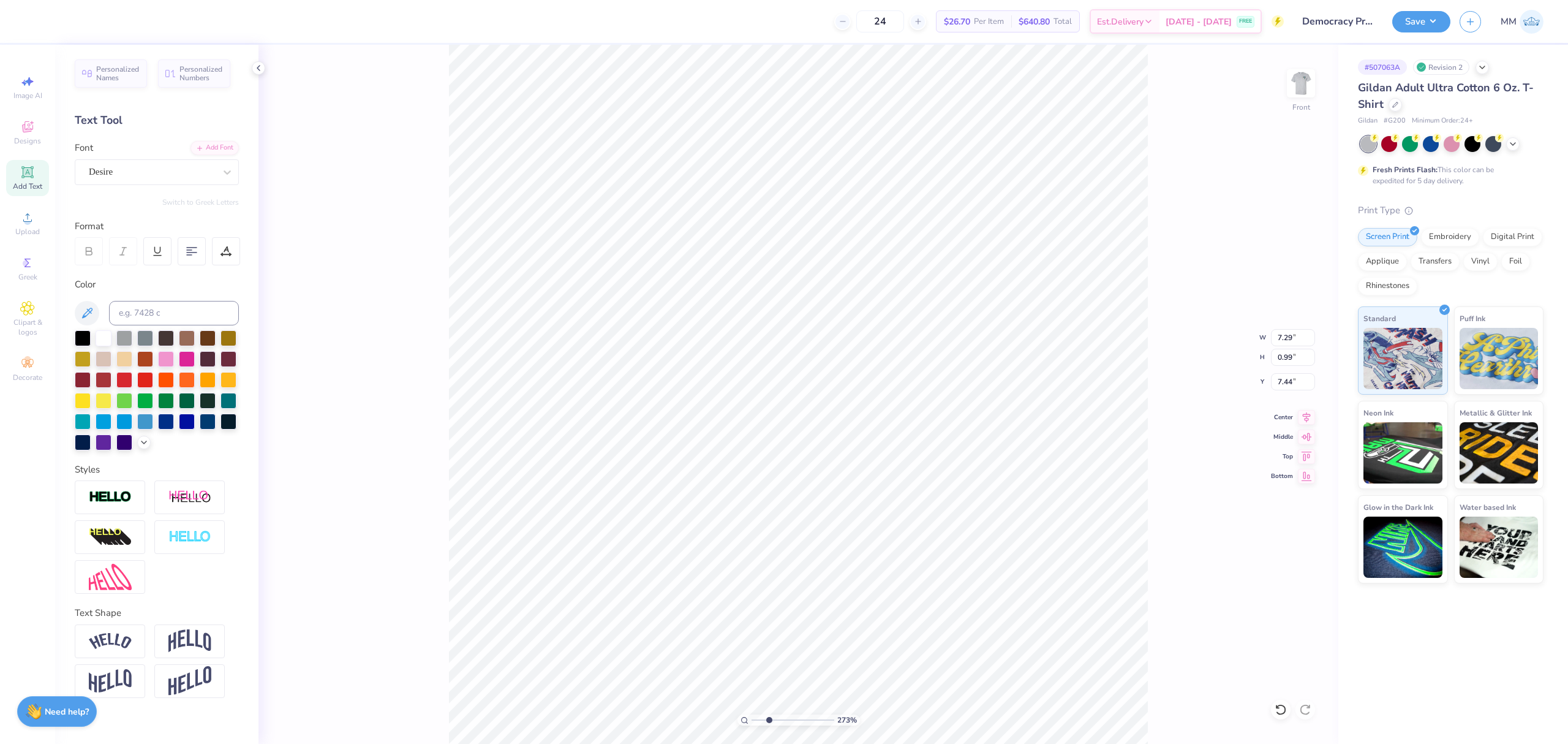
type input "11.00"
type input "10.27"
type input "3.00"
drag, startPoint x: 752, startPoint y: 715, endPoint x: 714, endPoint y: 703, distance: 39.8
type input "1"
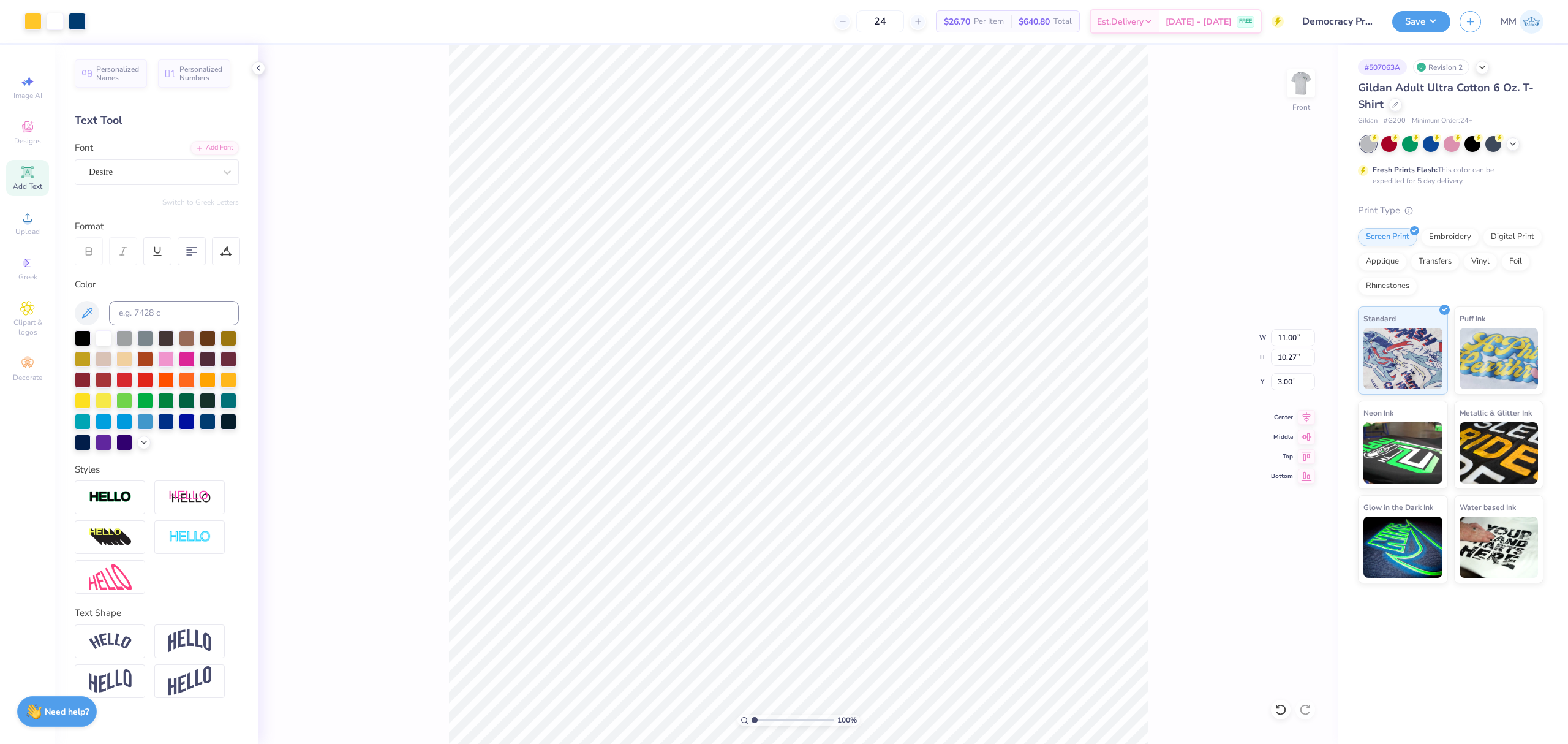
click at [752, 715] on input "range" at bounding box center [793, 720] width 82 height 11
click at [1275, 341] on input "11.00" at bounding box center [1292, 337] width 44 height 17
type input "12.00"
type input "11.20"
click at [1292, 381] on input "2.53" at bounding box center [1292, 382] width 44 height 17
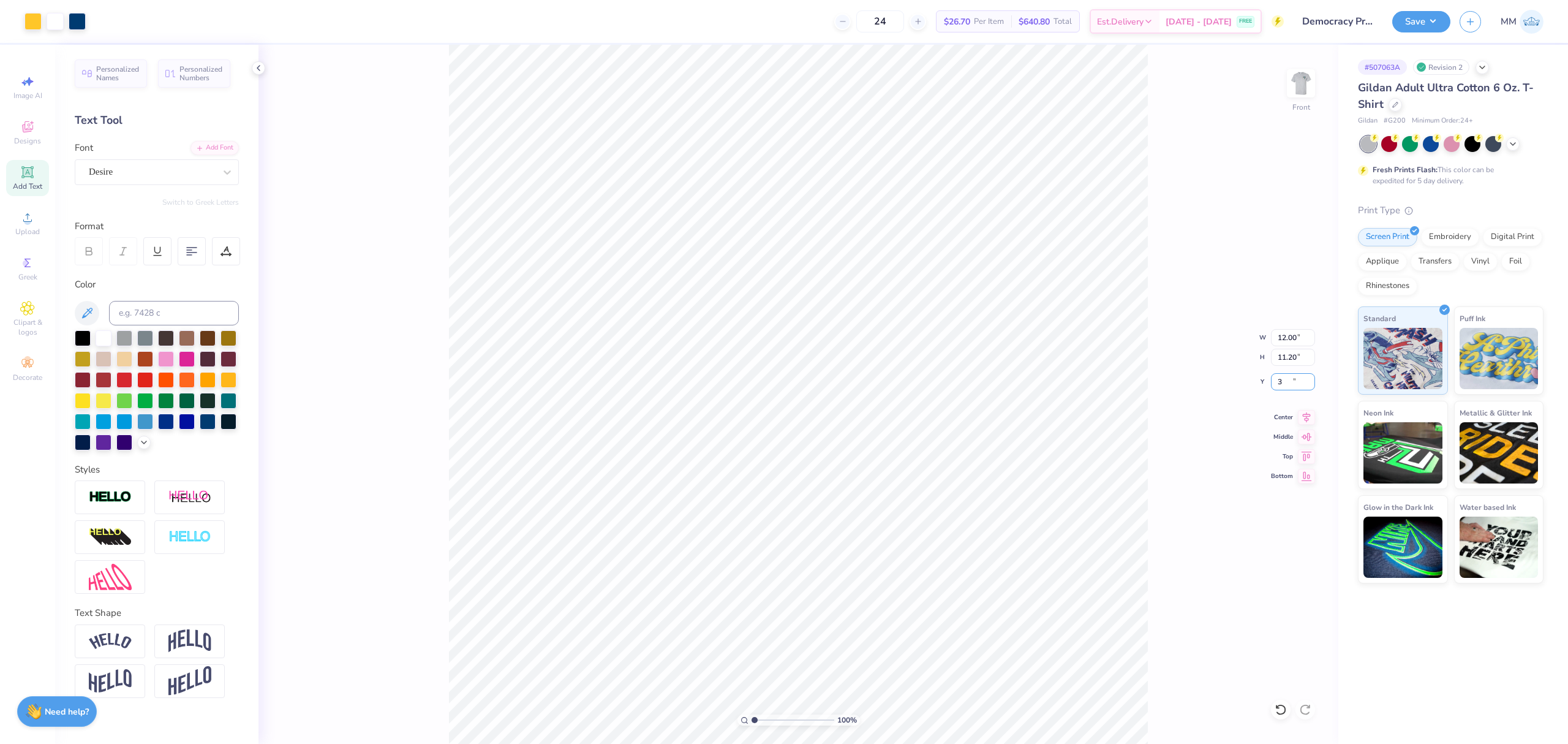
type input "3.00"
click at [1421, 26] on button "Save" at bounding box center [1421, 20] width 58 height 22
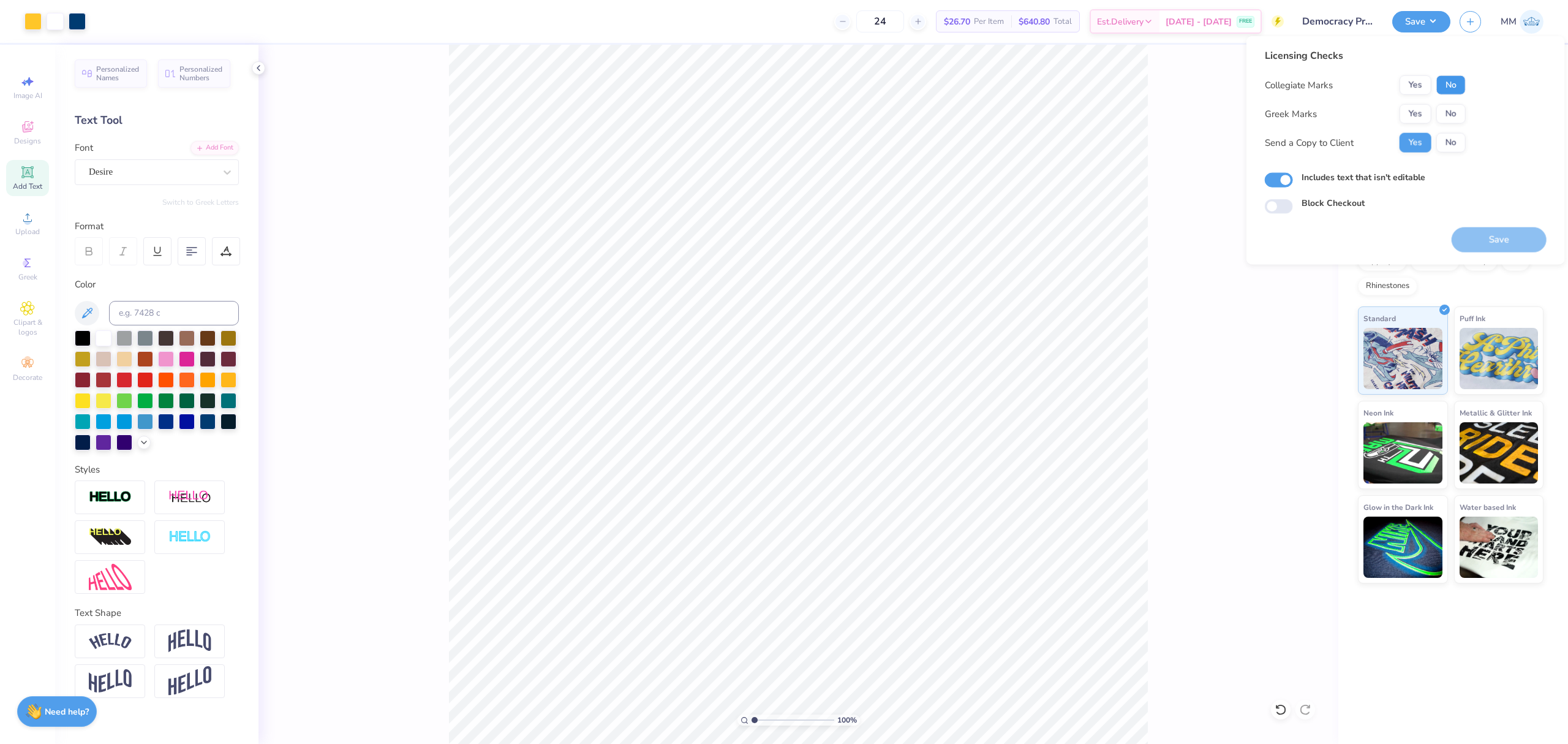
click at [1448, 81] on button "No" at bounding box center [1451, 85] width 29 height 20
drag, startPoint x: 1453, startPoint y: 106, endPoint x: 1453, endPoint y: 125, distance: 19.0
click at [1454, 107] on button "No" at bounding box center [1451, 114] width 29 height 20
drag, startPoint x: 1478, startPoint y: 225, endPoint x: 1484, endPoint y: 235, distance: 11.7
click at [1478, 226] on div "Save" at bounding box center [1499, 232] width 95 height 39
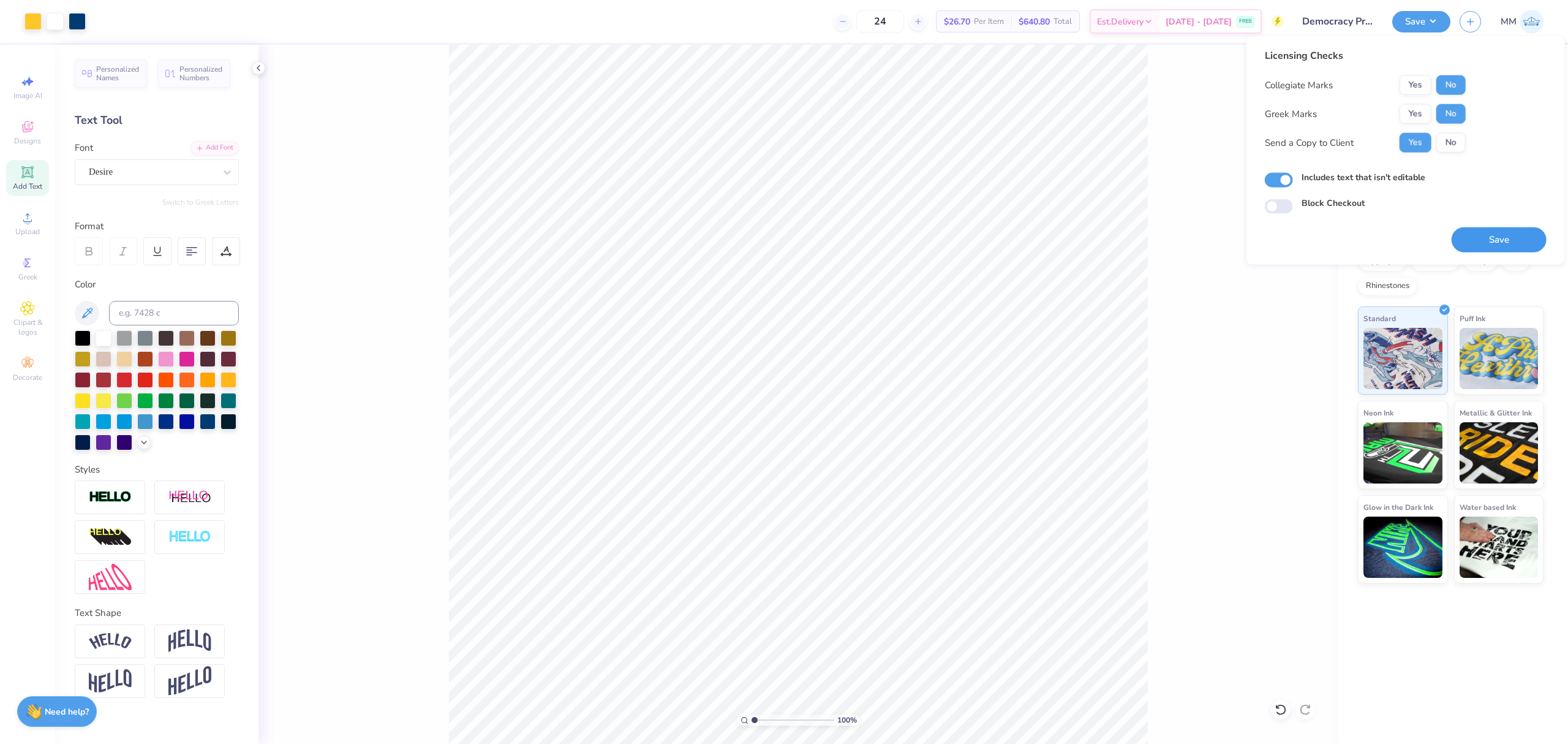
click at [1484, 235] on button "Save" at bounding box center [1499, 240] width 95 height 25
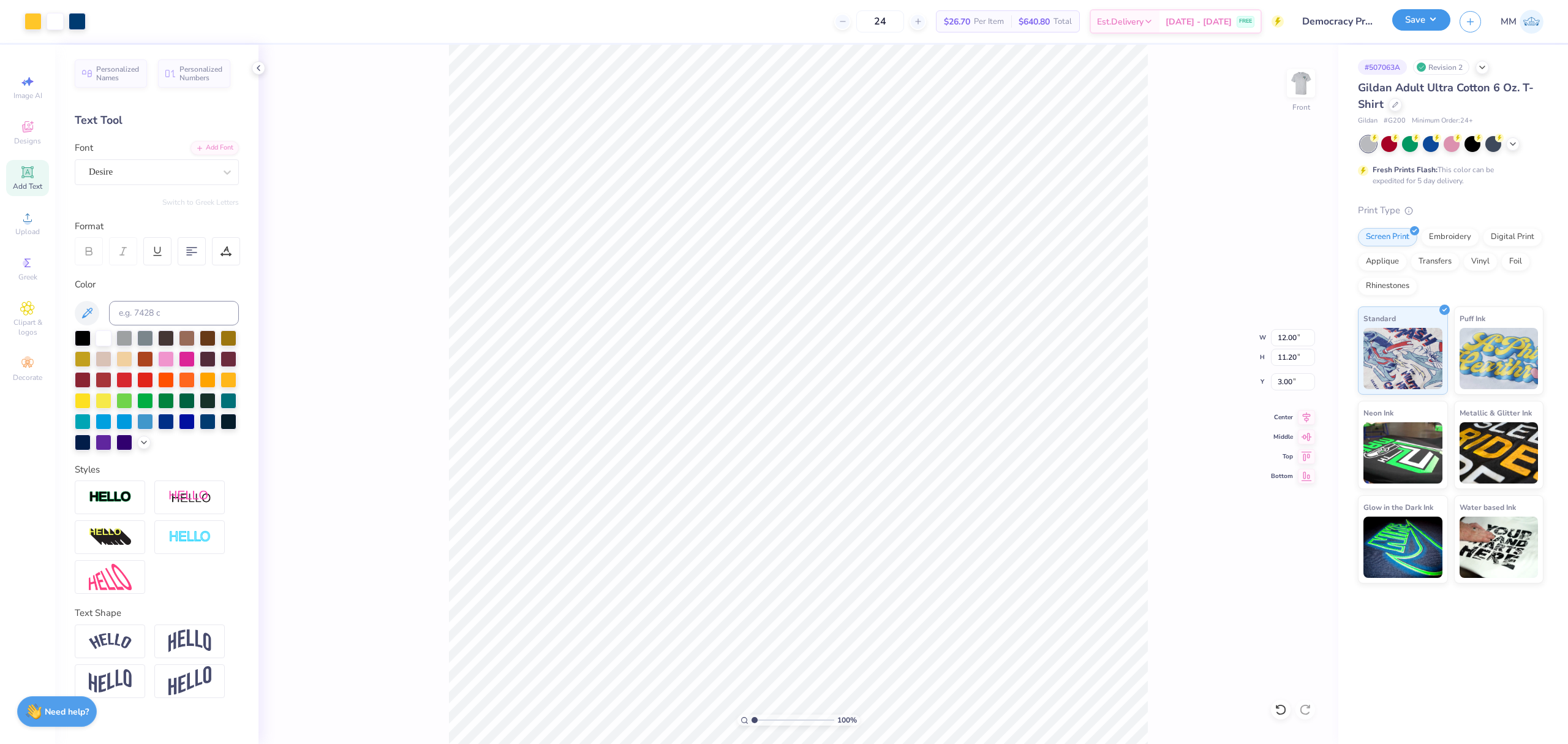
click at [1417, 22] on button "Save" at bounding box center [1421, 20] width 58 height 22
